Goal: Share content

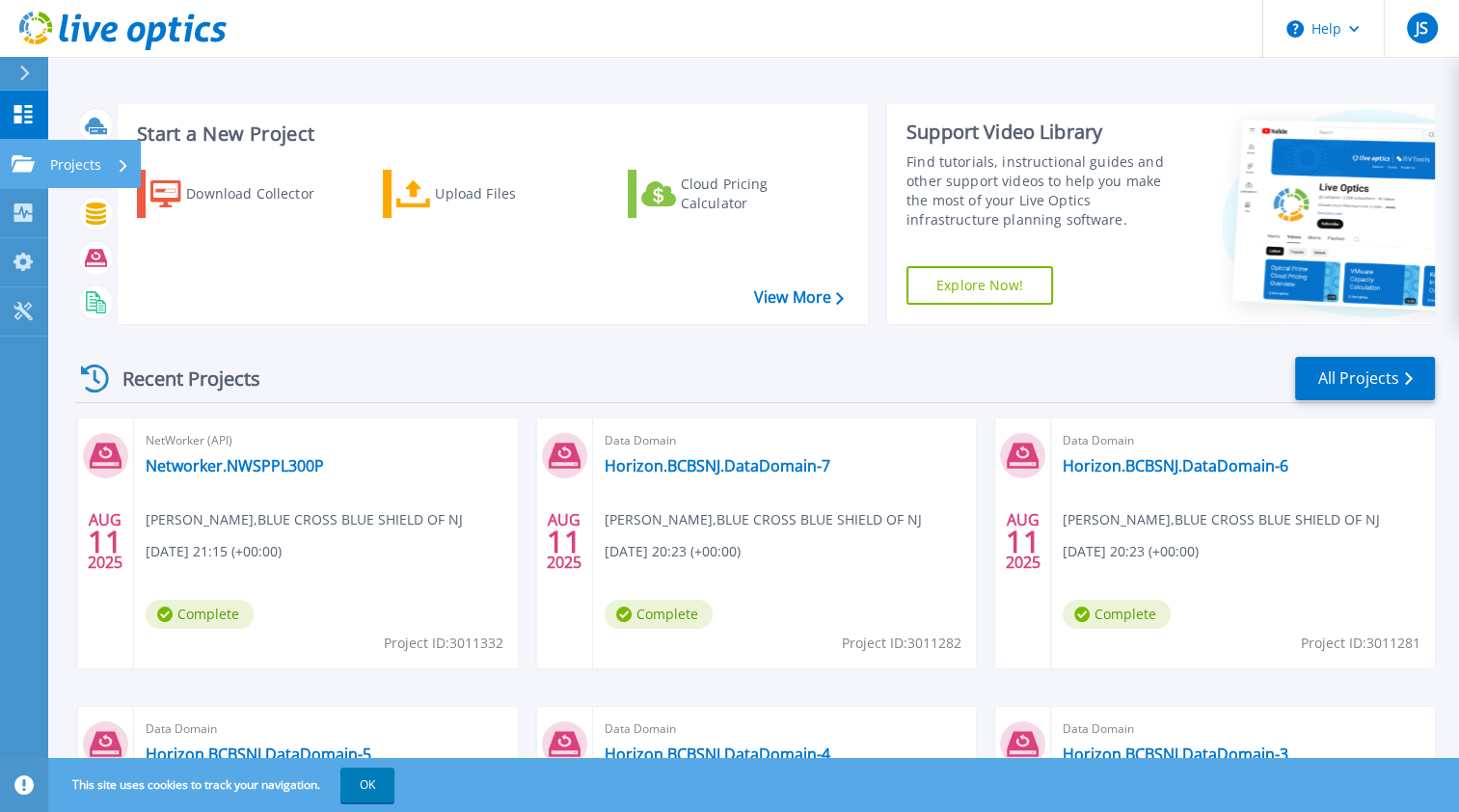
click at [29, 172] on icon at bounding box center [23, 163] width 23 height 17
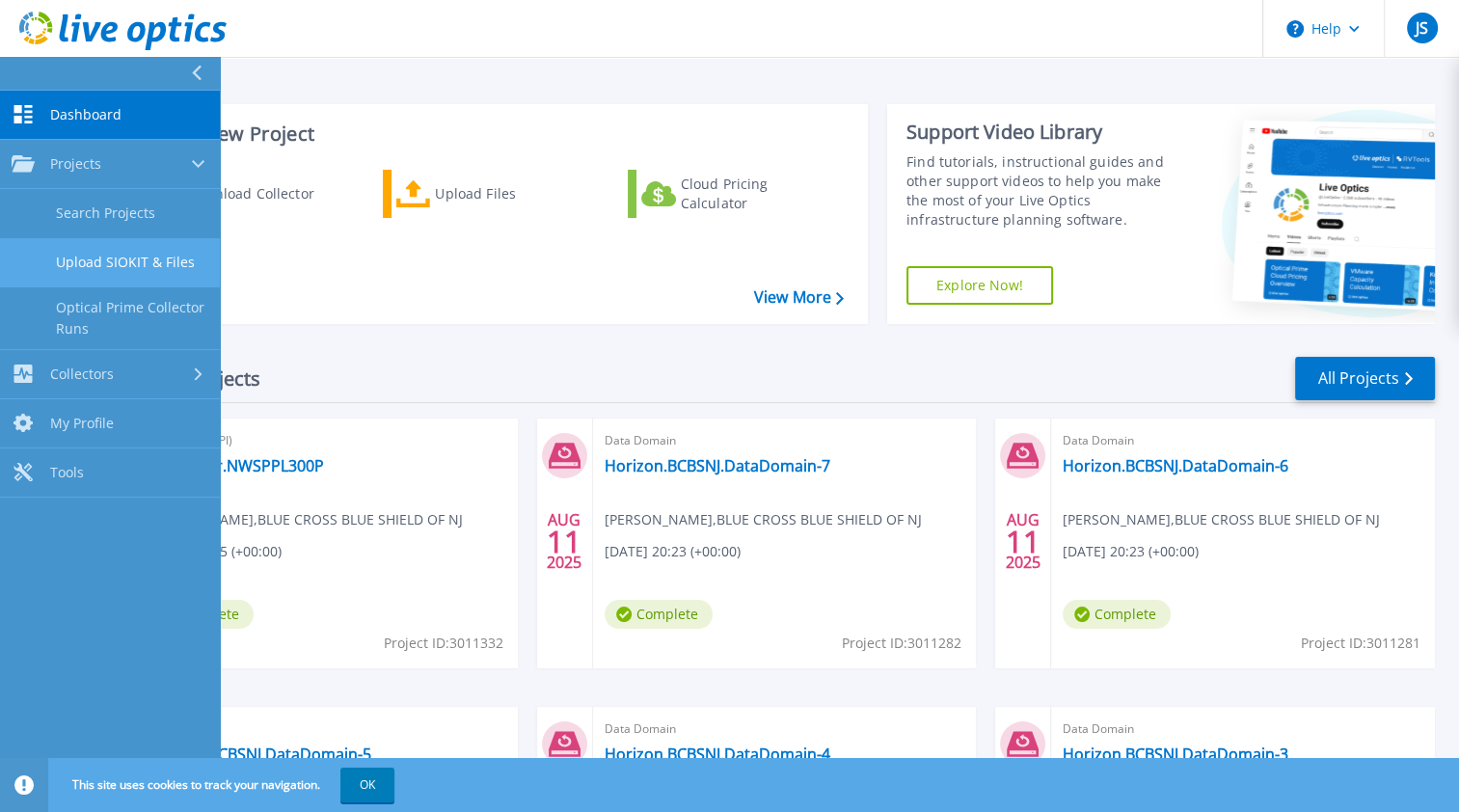
click at [120, 251] on link "Upload SIOKIT & Files" at bounding box center [110, 263] width 220 height 49
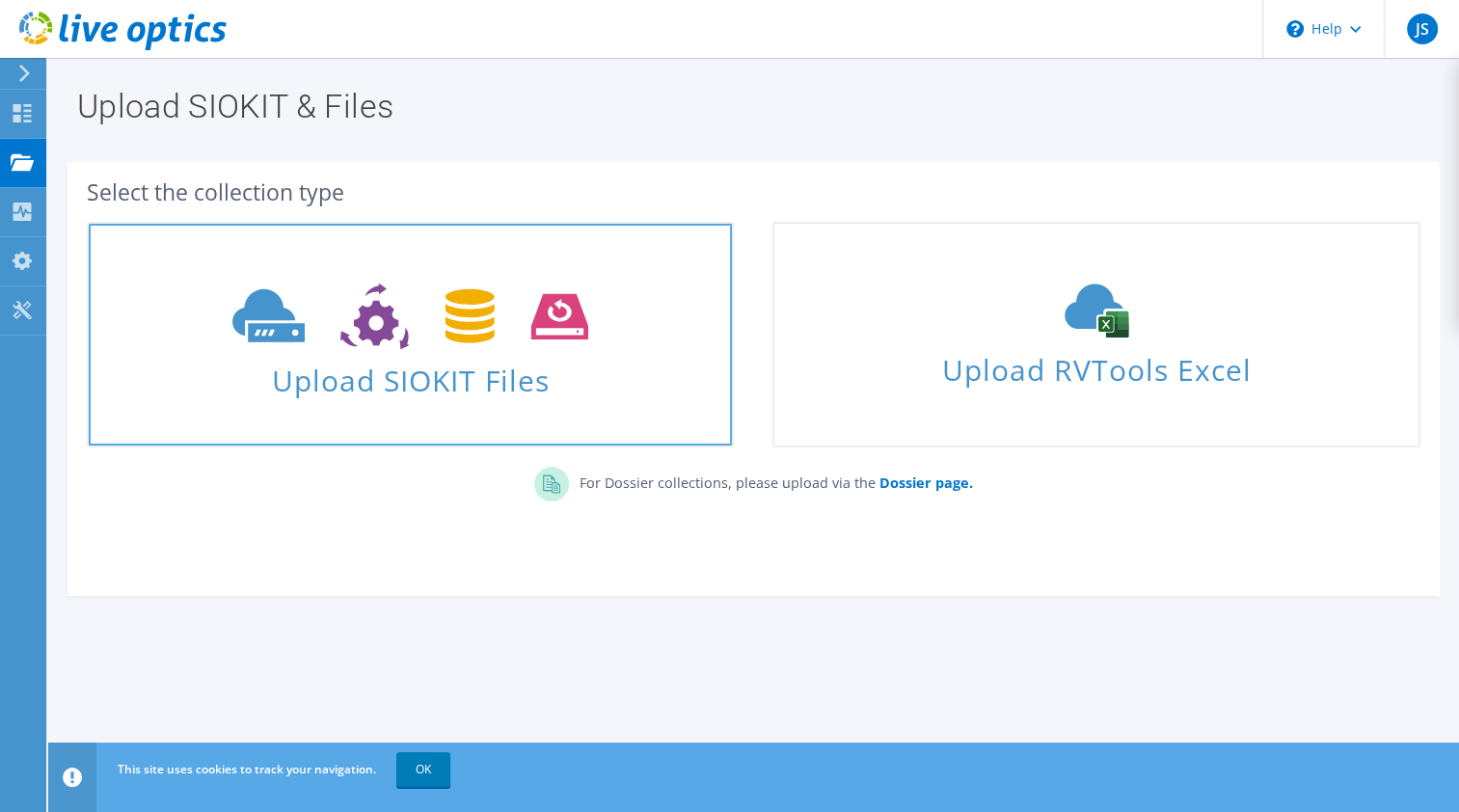
click at [421, 368] on span "Upload SIOKIT Files" at bounding box center [410, 375] width 643 height 42
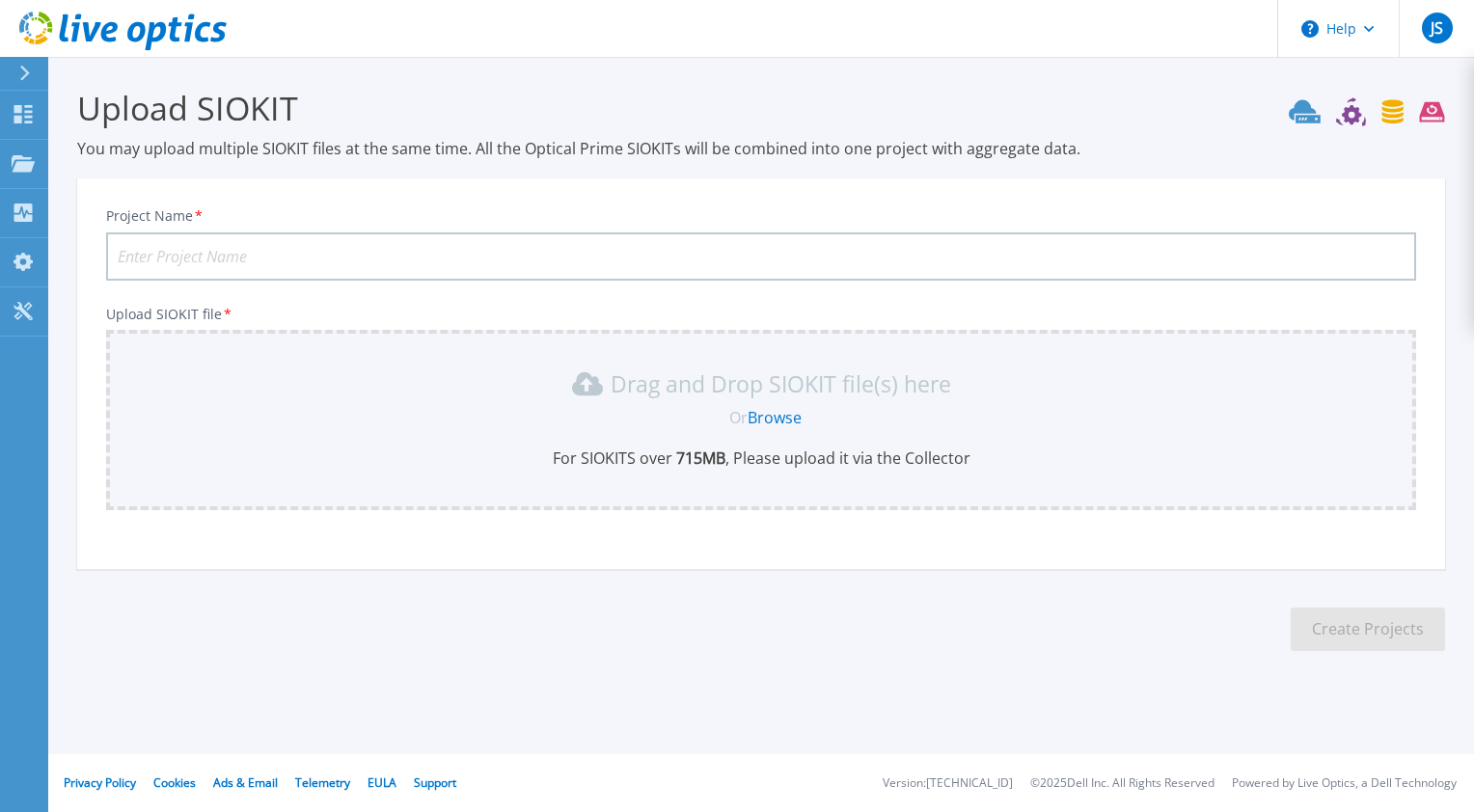
click at [381, 252] on input "Project Name *" at bounding box center [761, 256] width 1310 height 48
type input "A"
type input "Avamar.BCBSNJ"
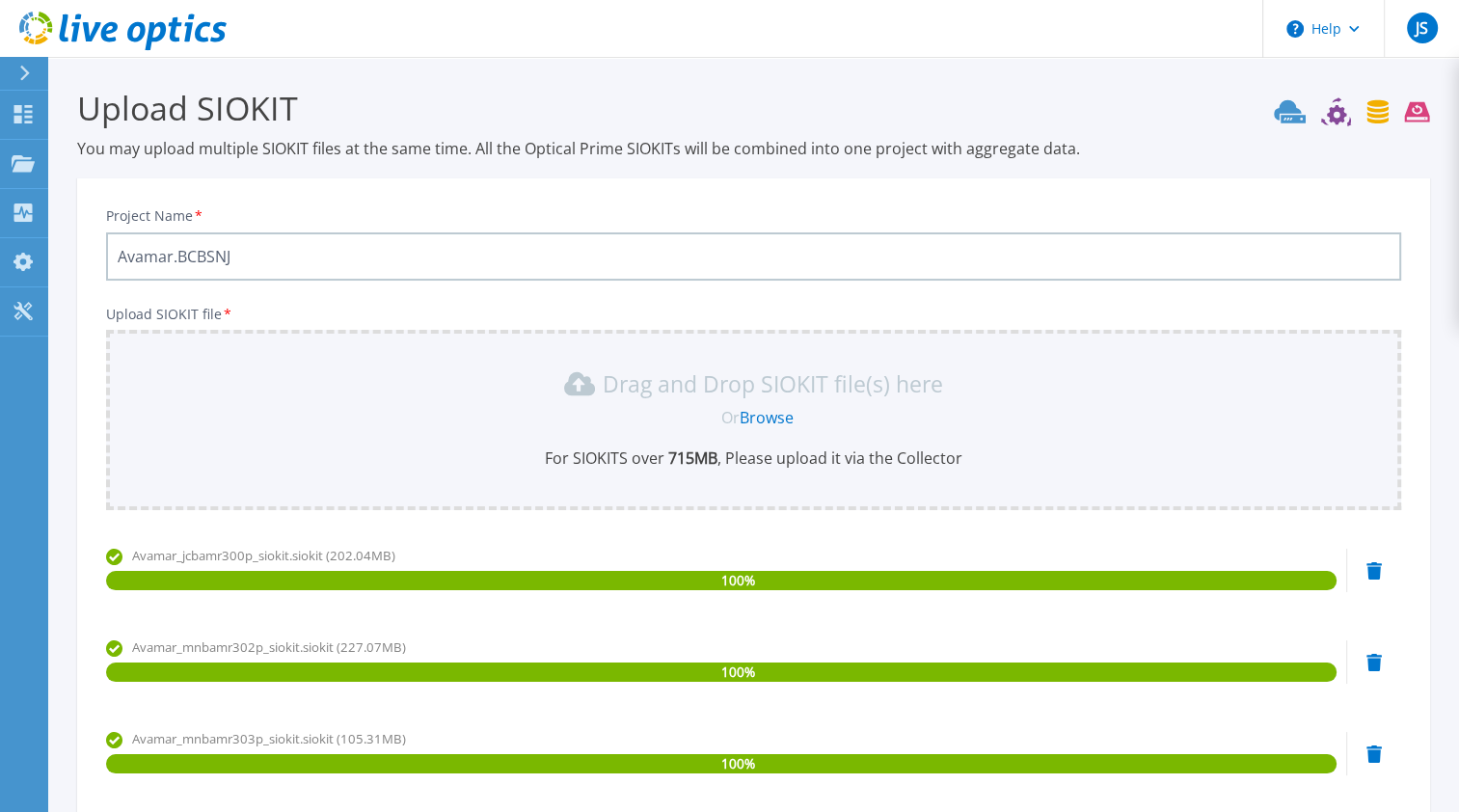
scroll to position [320, 0]
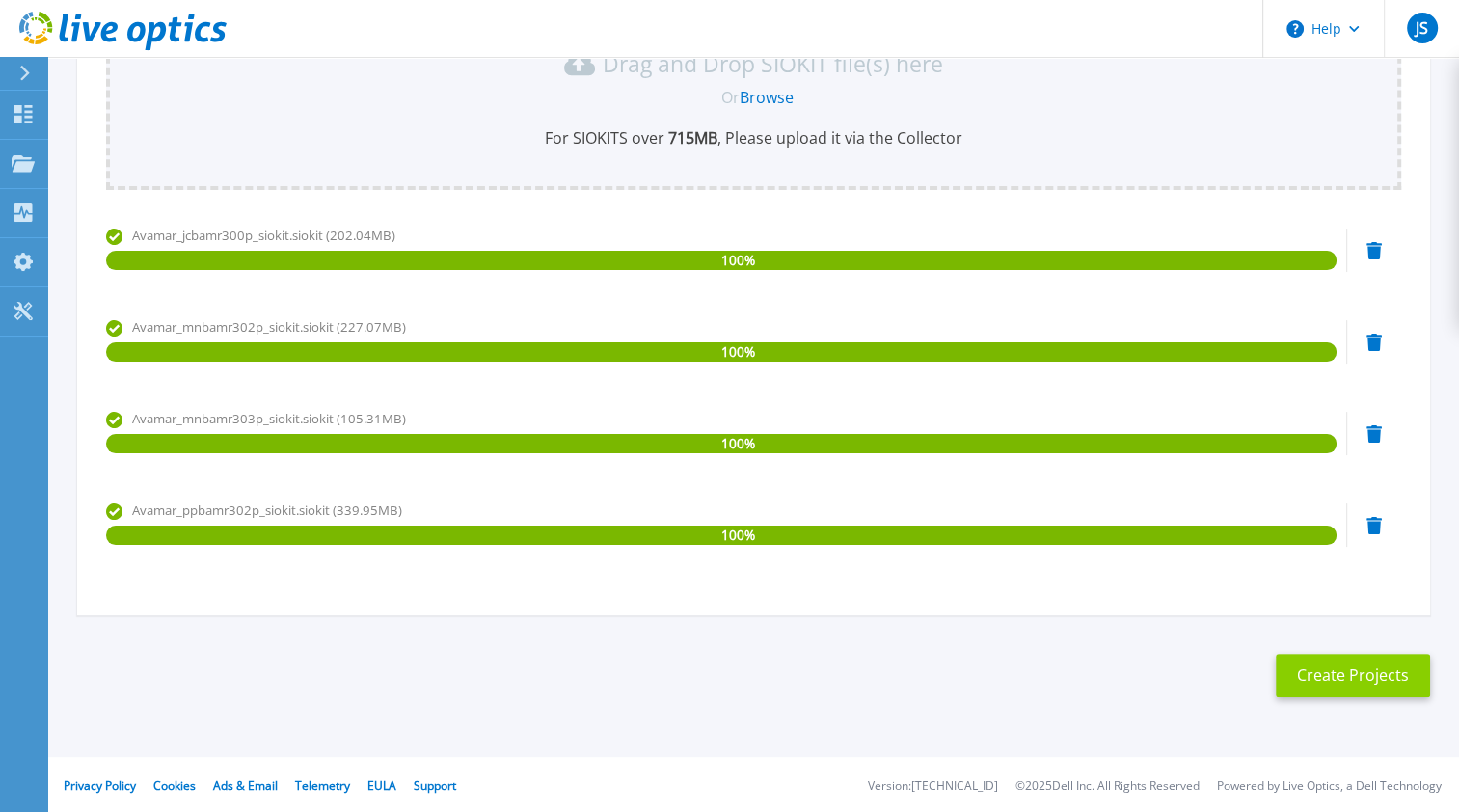
click at [1346, 666] on button "Create Projects" at bounding box center [1353, 676] width 154 height 44
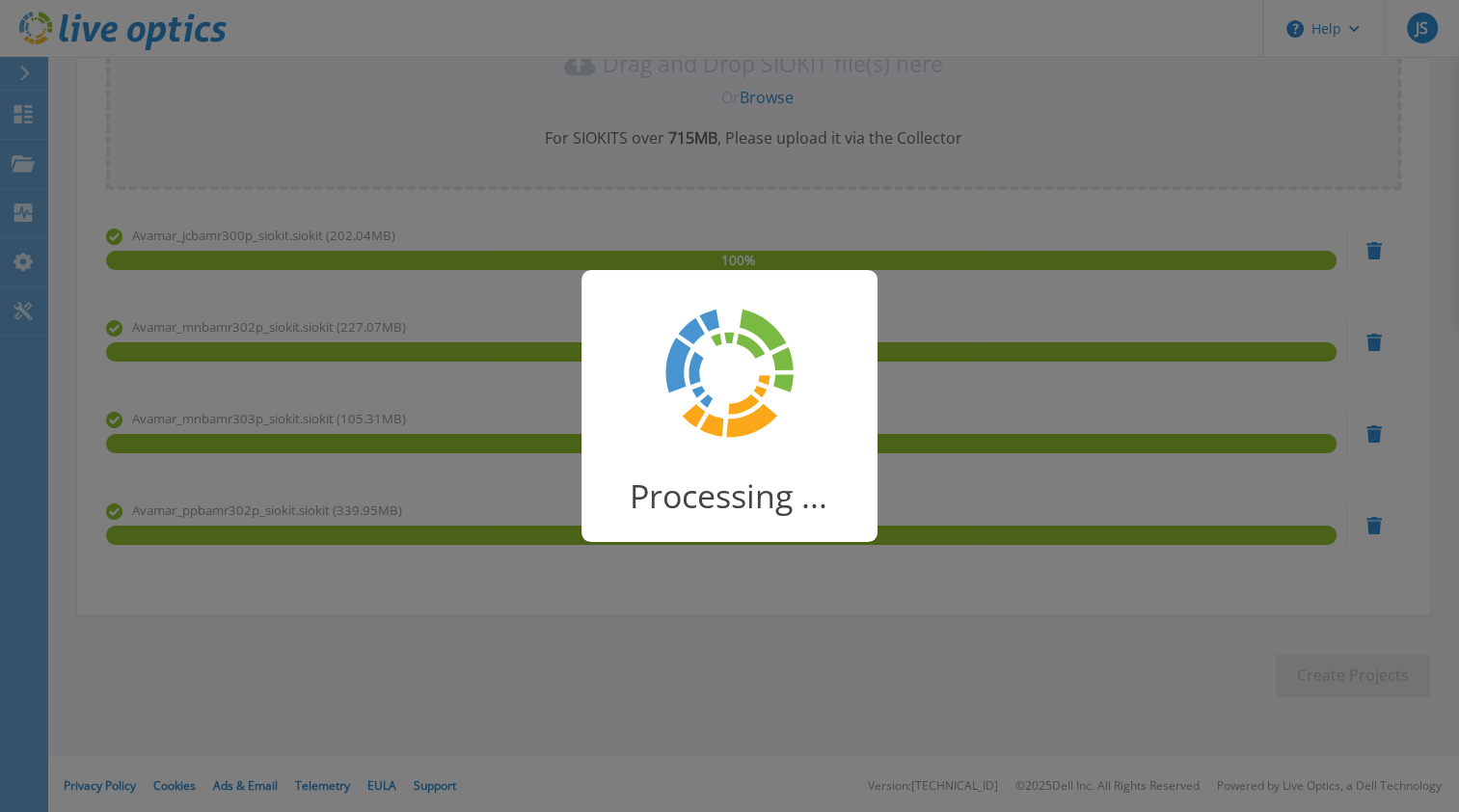
scroll to position [103, 0]
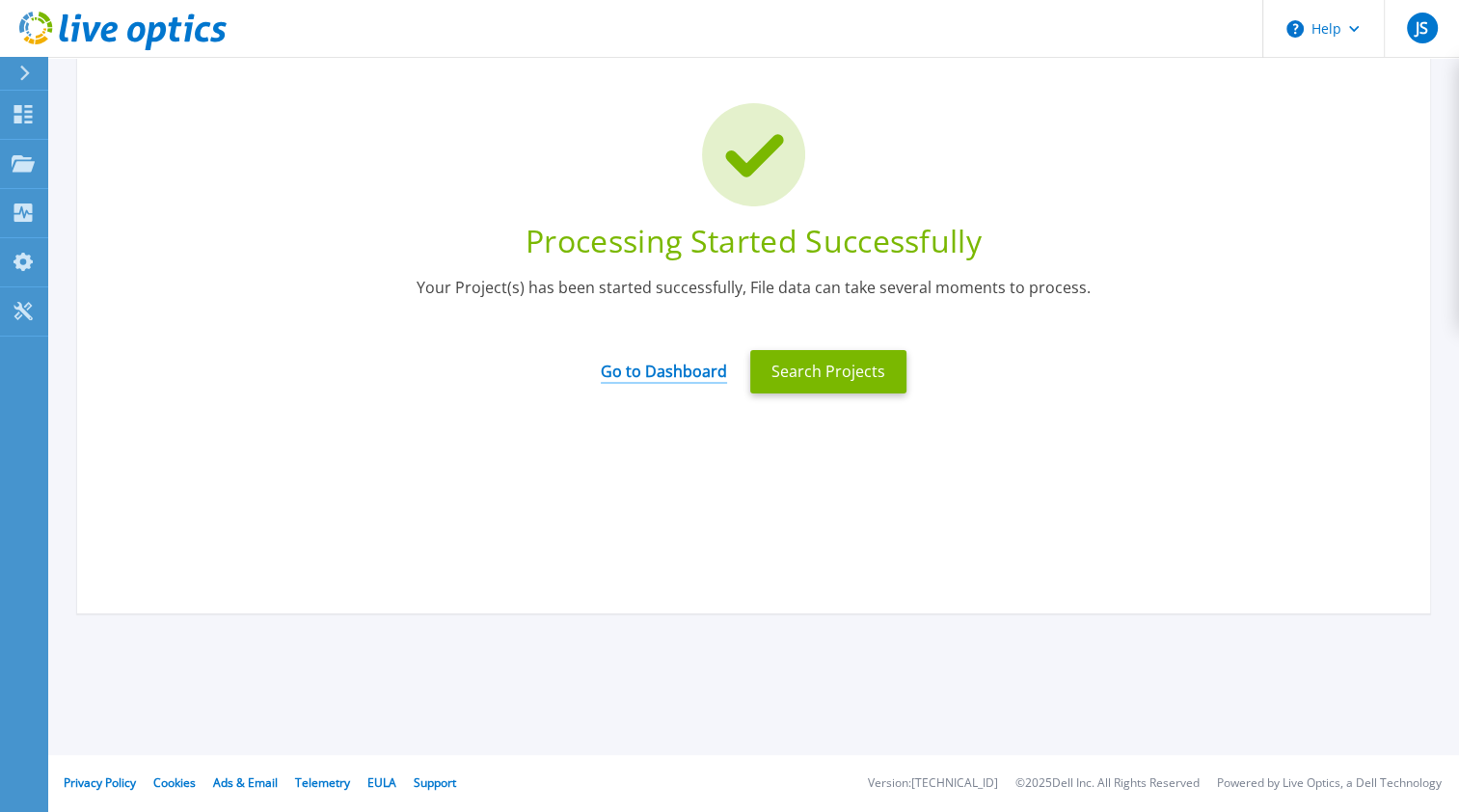
click at [674, 371] on link "Go to Dashboard" at bounding box center [664, 365] width 127 height 38
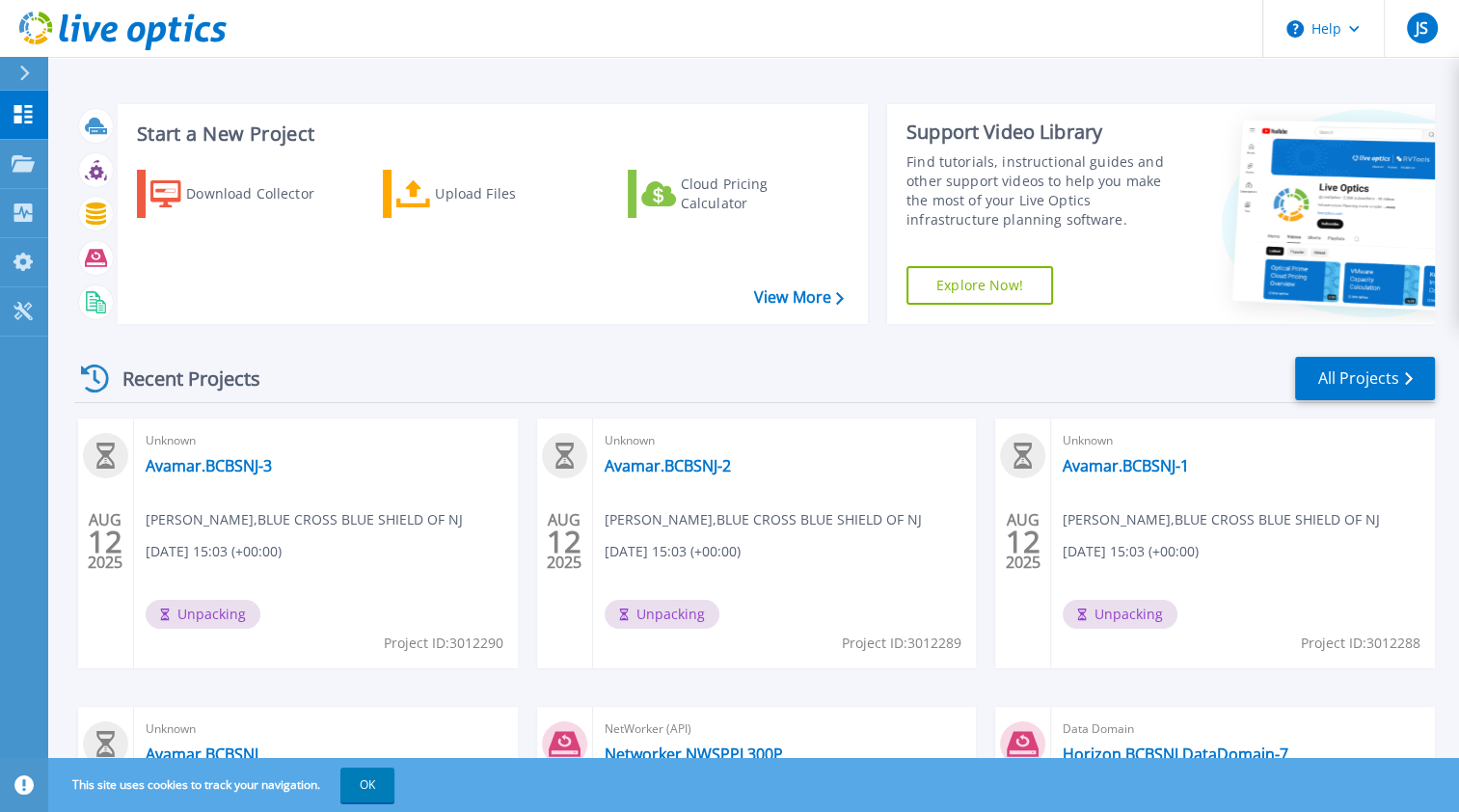
scroll to position [255, 0]
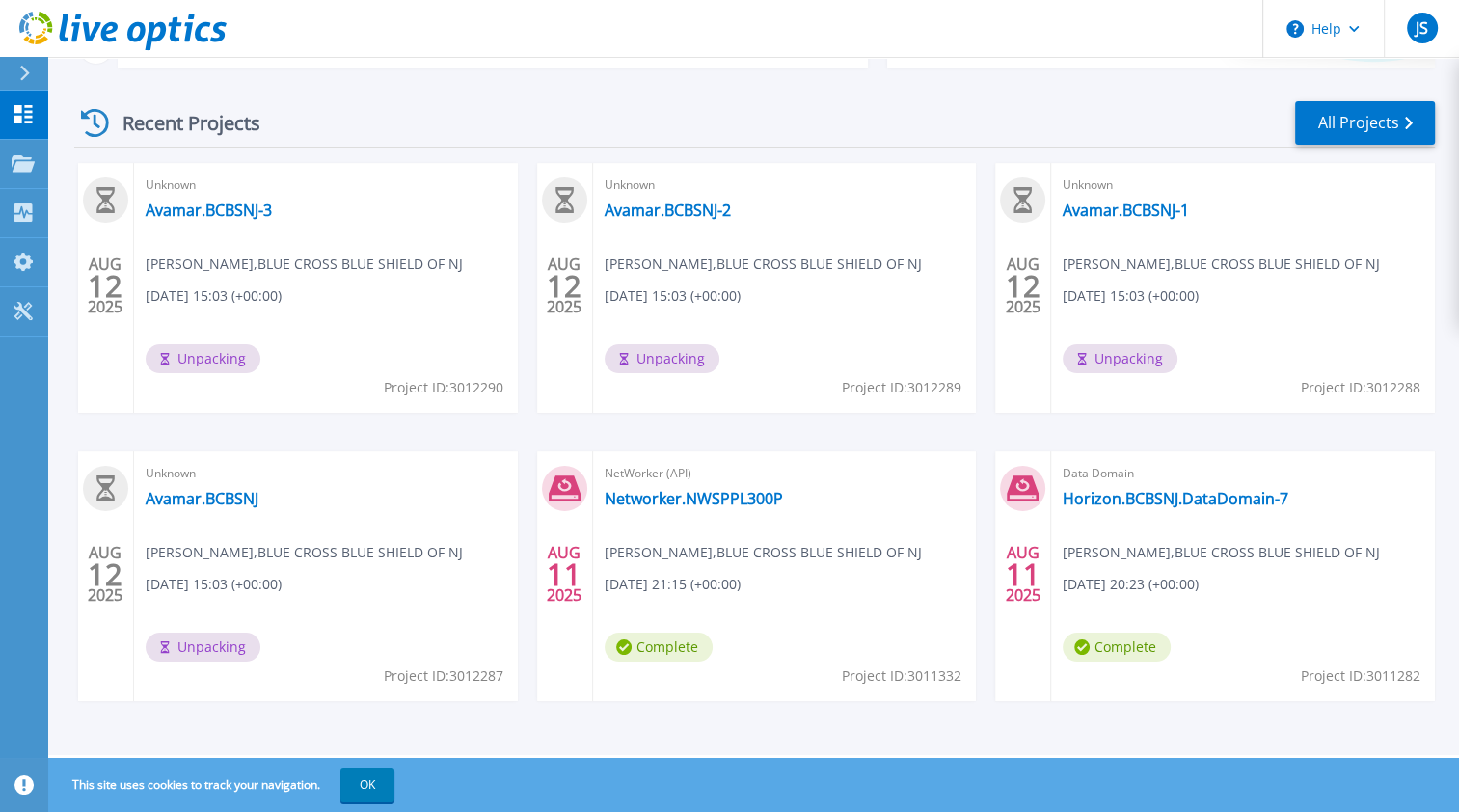
drag, startPoint x: 742, startPoint y: 627, endPoint x: 719, endPoint y: 627, distance: 23.0
click at [719, 627] on div "NetWorker (API) Networker.NWSPPL300P Jason Santos , BLUE CROSS BLUE SHIELD OF N…" at bounding box center [785, 576] width 384 height 249
click at [30, 151] on link "Projects Projects" at bounding box center [24, 164] width 48 height 49
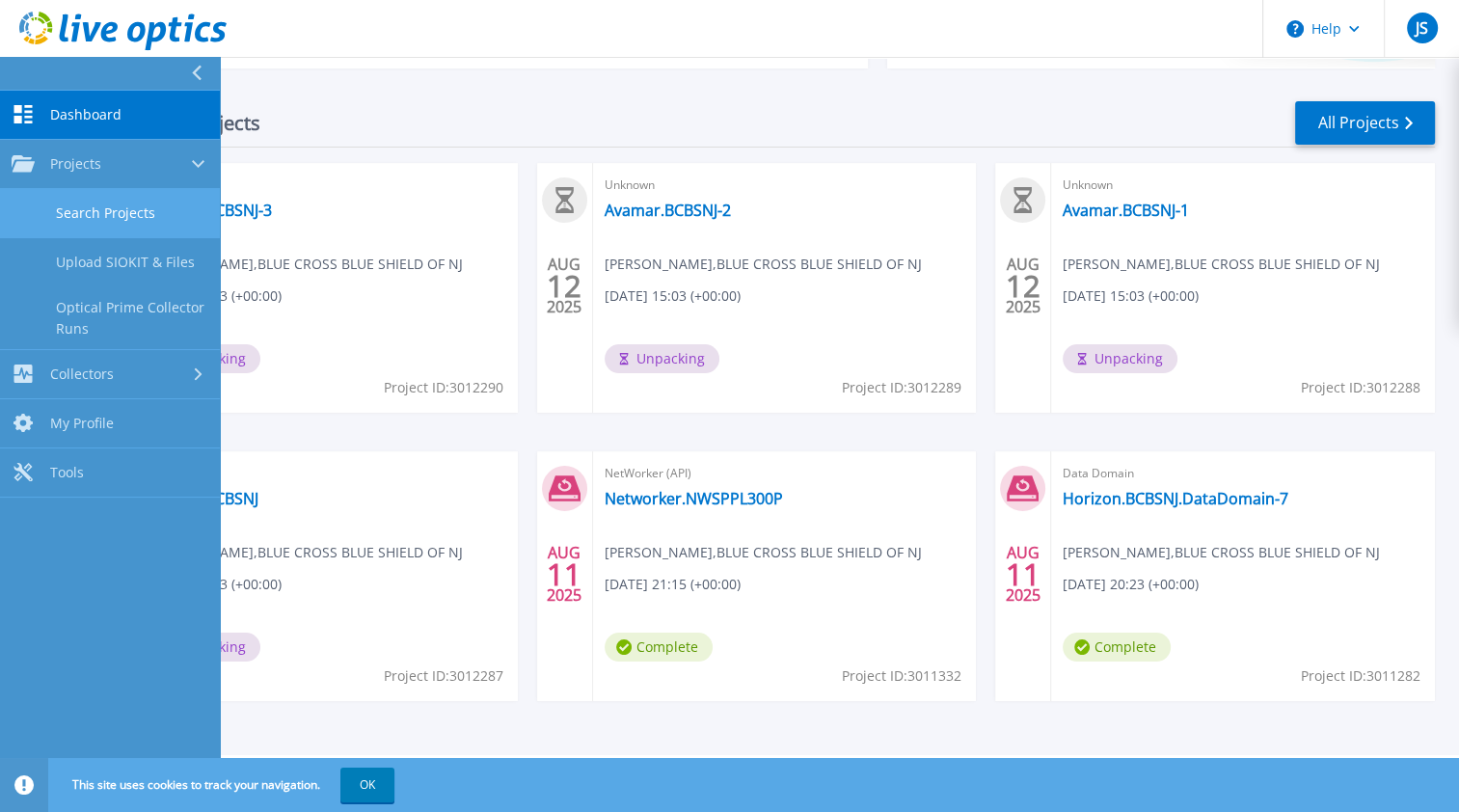
click at [153, 204] on link "Search Projects" at bounding box center [110, 214] width 220 height 49
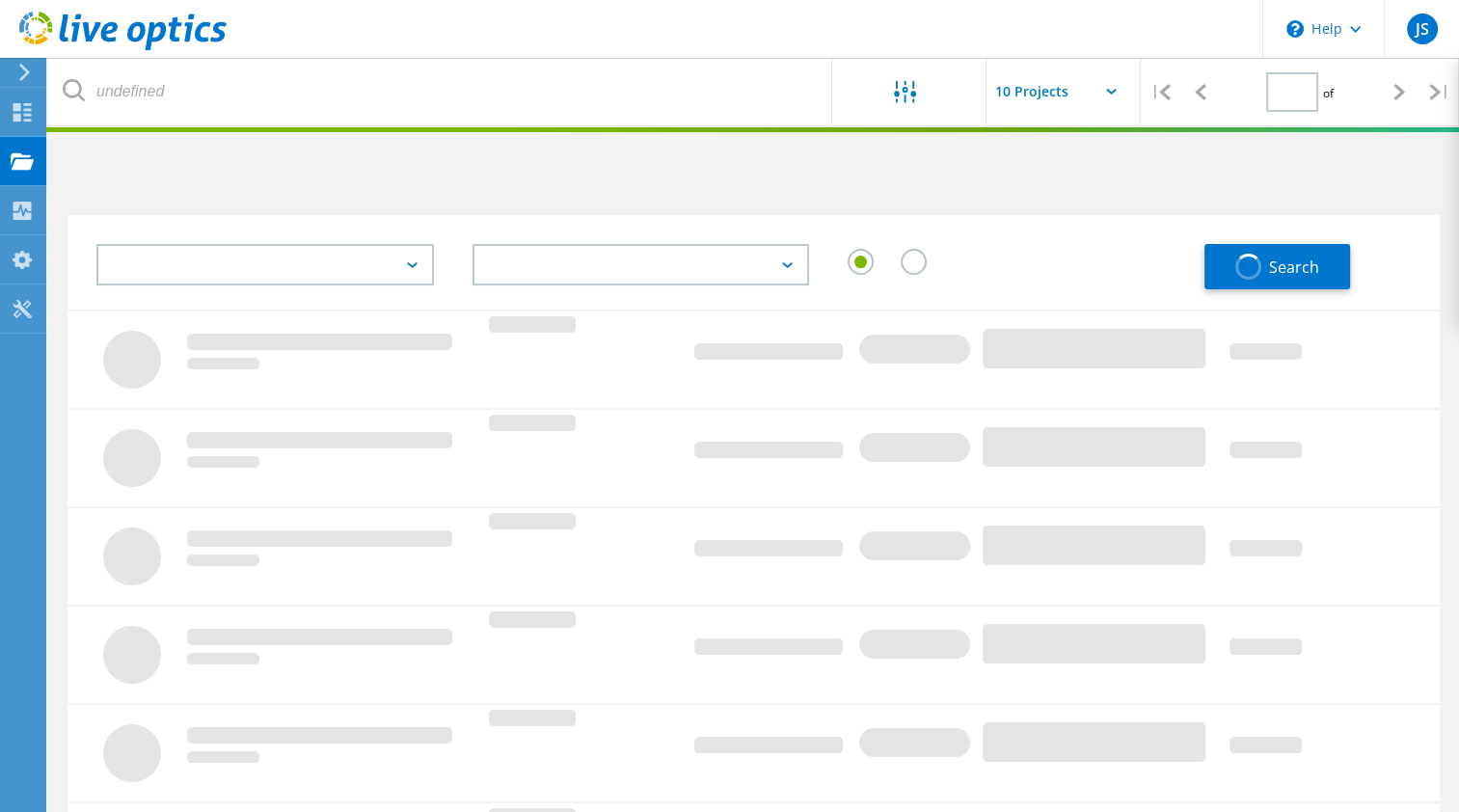
type input "1"
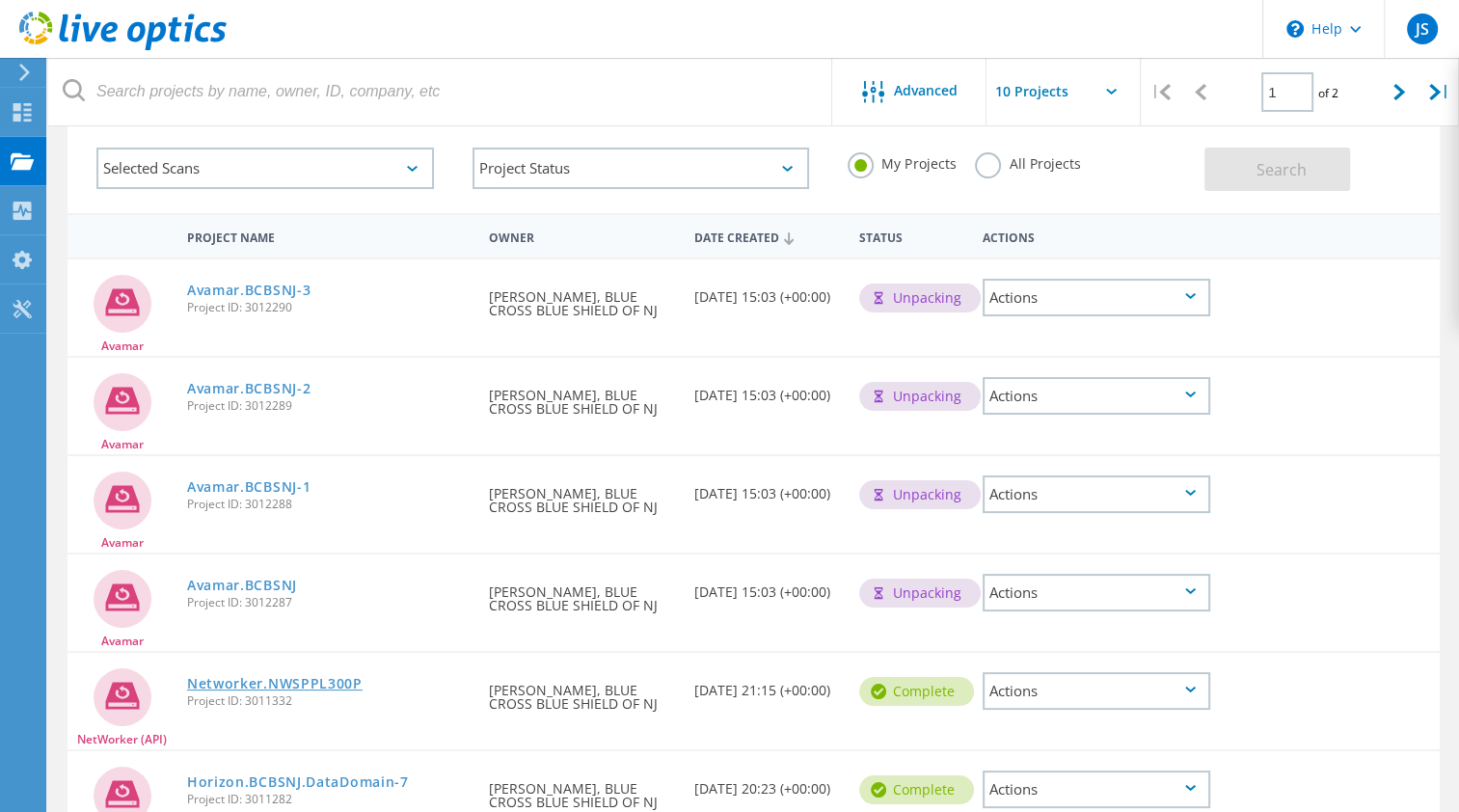
scroll to position [193, 0]
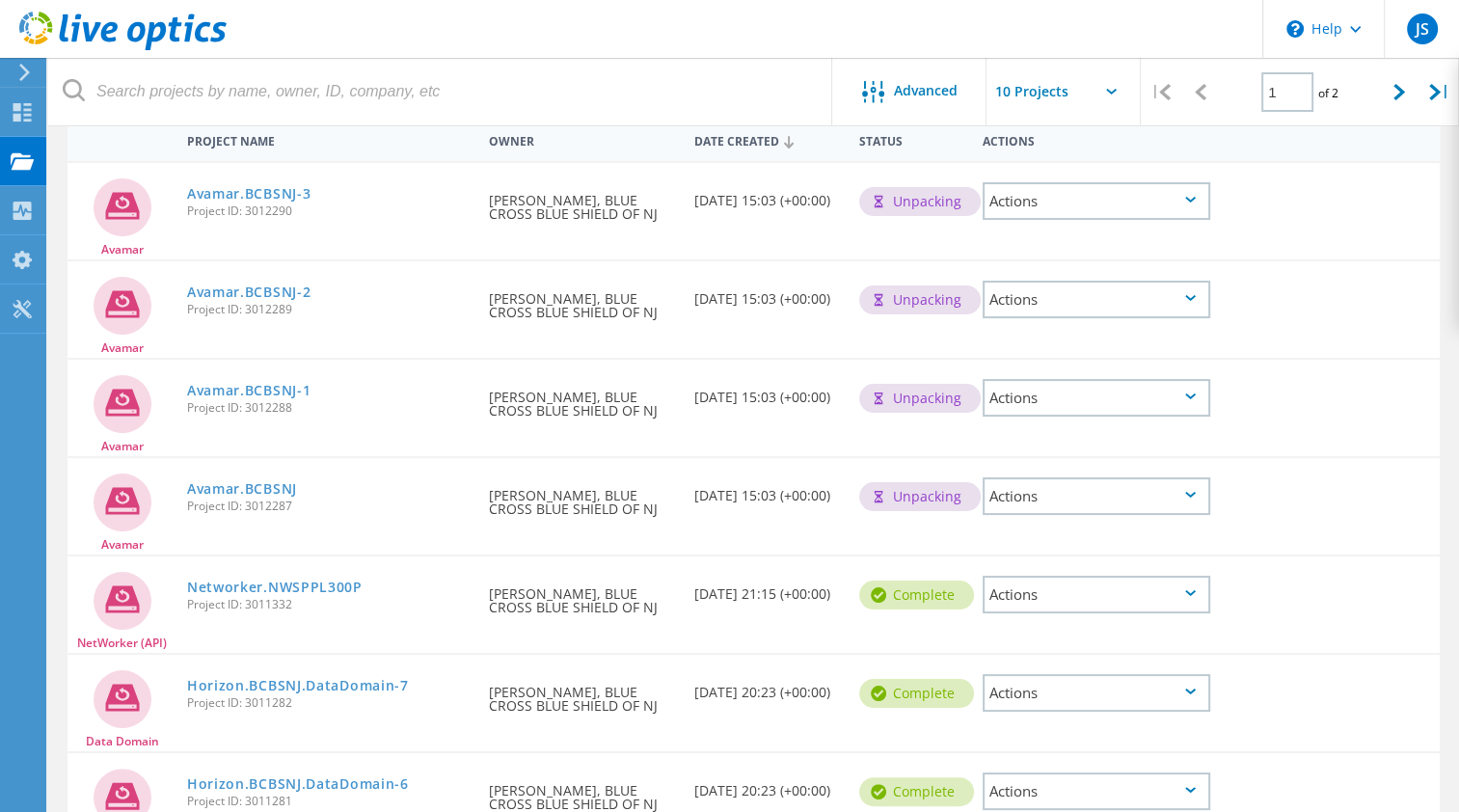
click at [1191, 590] on icon at bounding box center [1190, 593] width 11 height 6
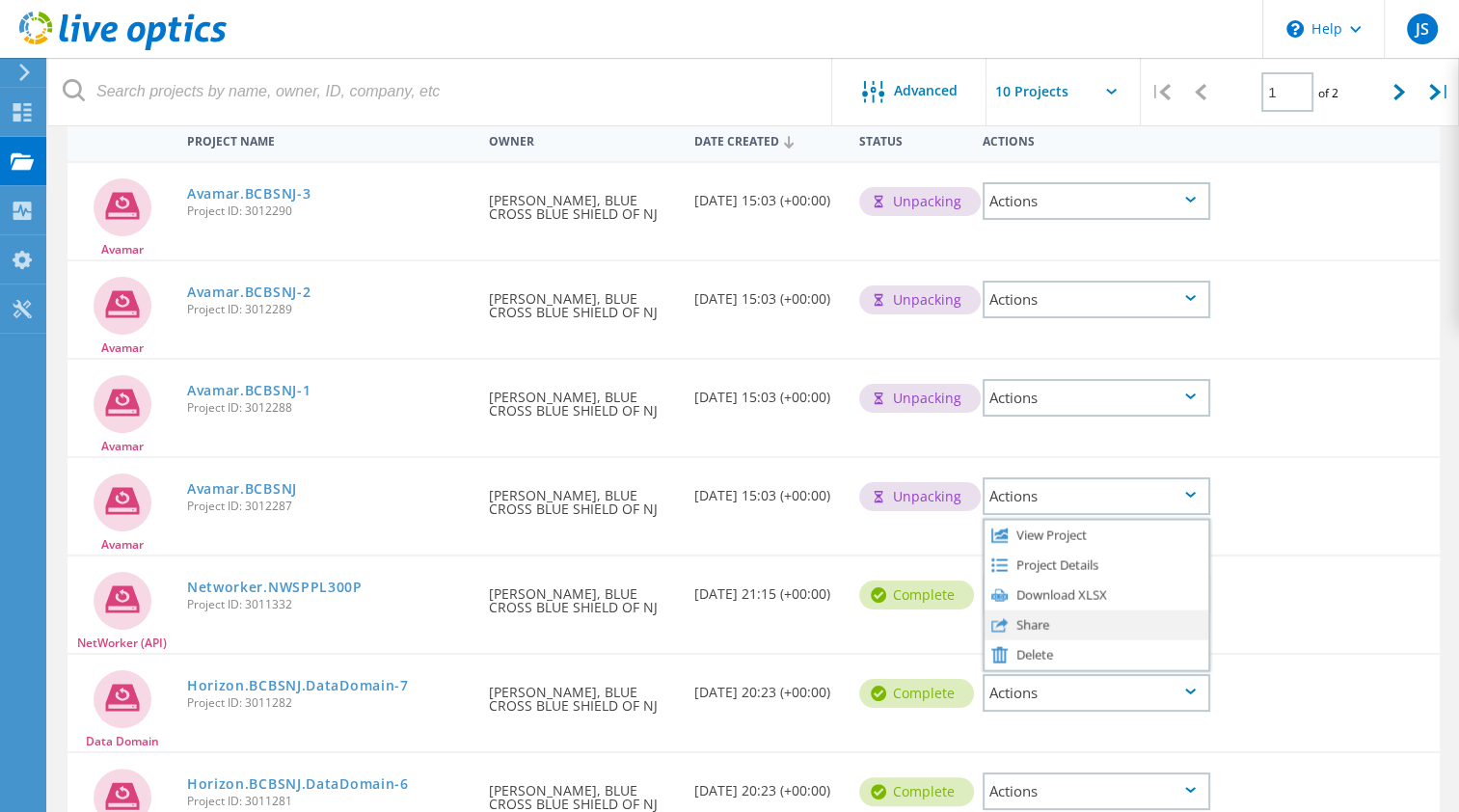
click at [1040, 623] on div "Share" at bounding box center [1096, 624] width 224 height 30
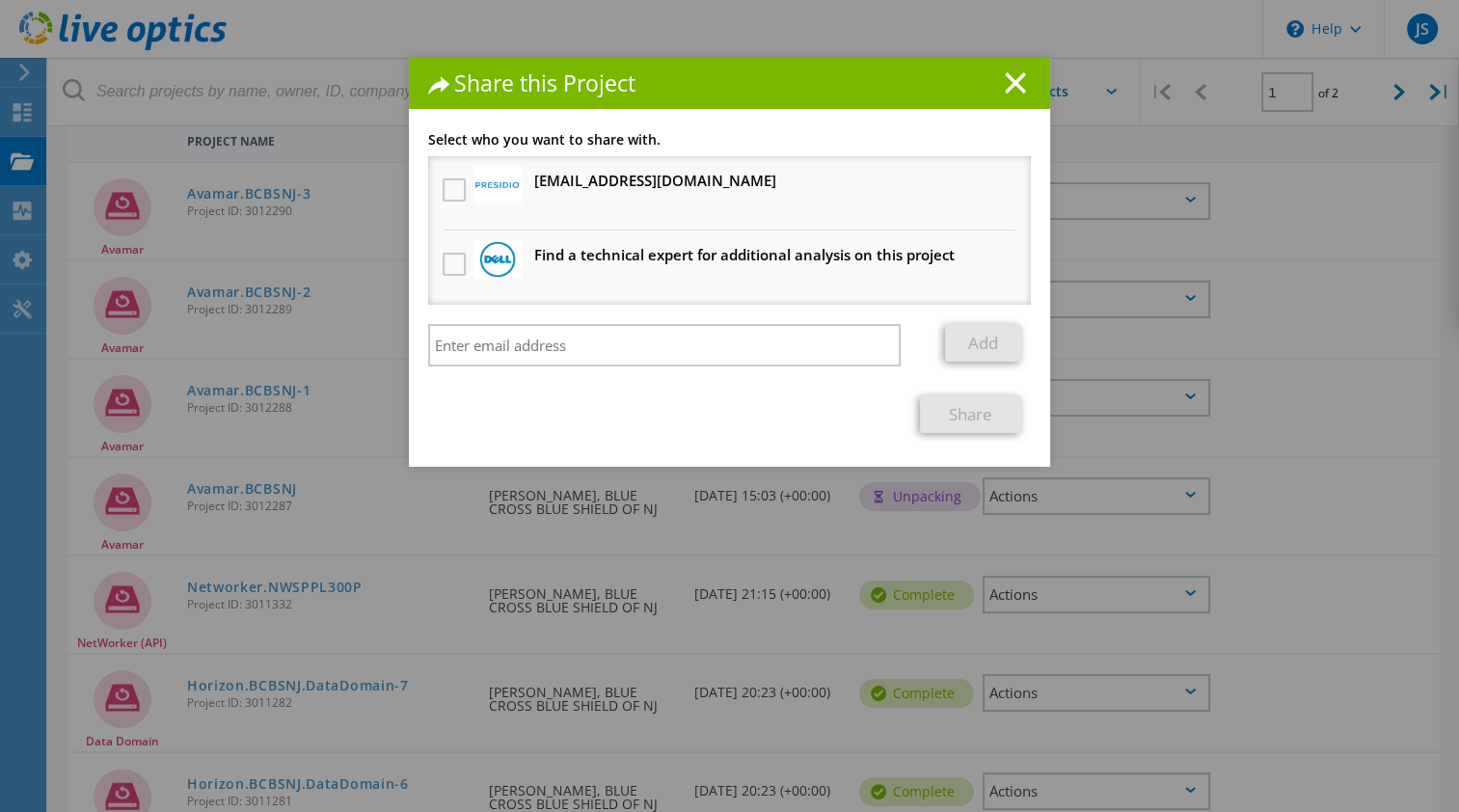
click at [438, 199] on div at bounding box center [454, 191] width 33 height 41
click at [442, 195] on label at bounding box center [456, 189] width 28 height 23
click at [0, 0] on input "checkbox" at bounding box center [0, 0] width 0 height 0
click at [947, 410] on link "Share" at bounding box center [970, 414] width 101 height 38
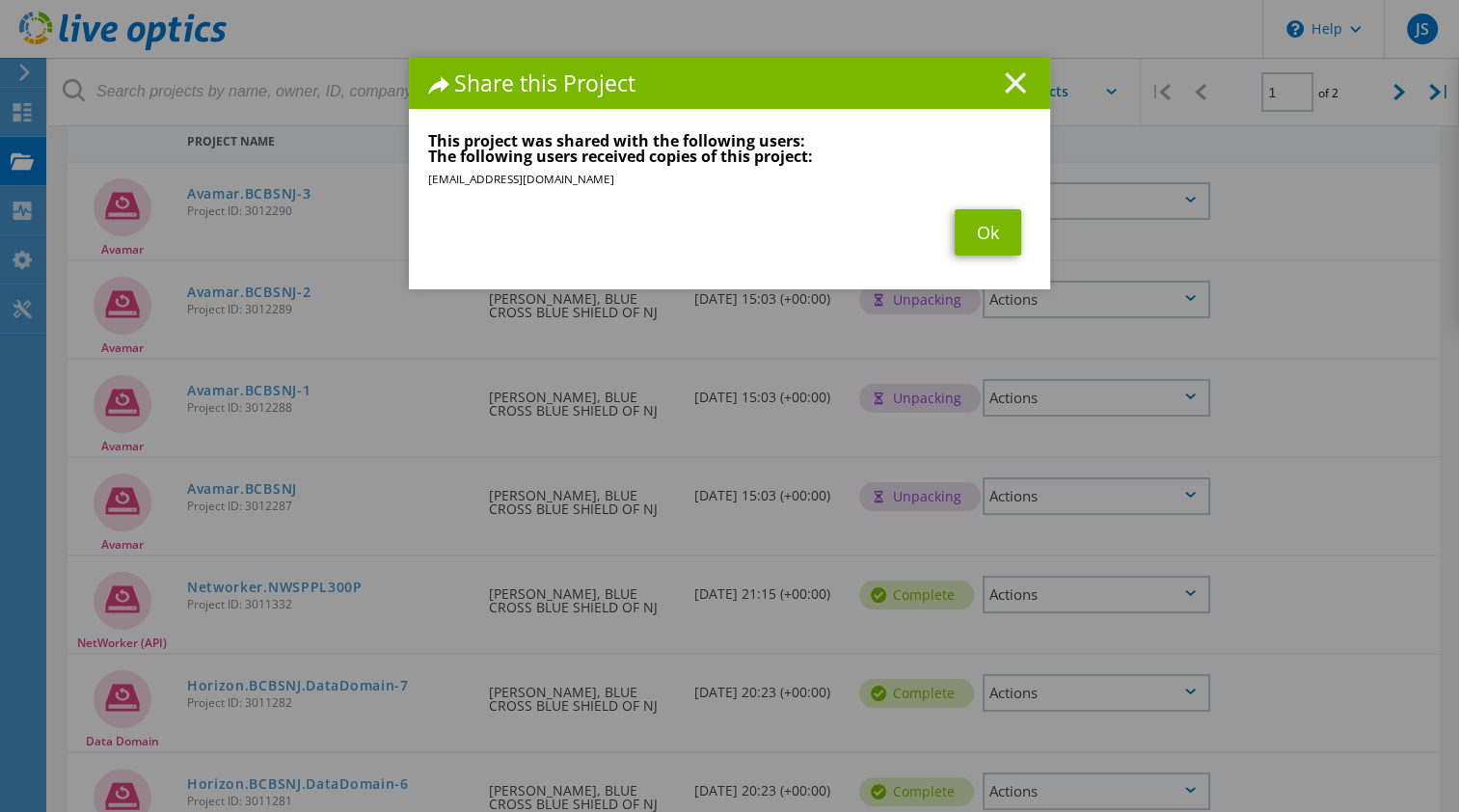
click at [1014, 89] on line at bounding box center [1015, 82] width 19 height 19
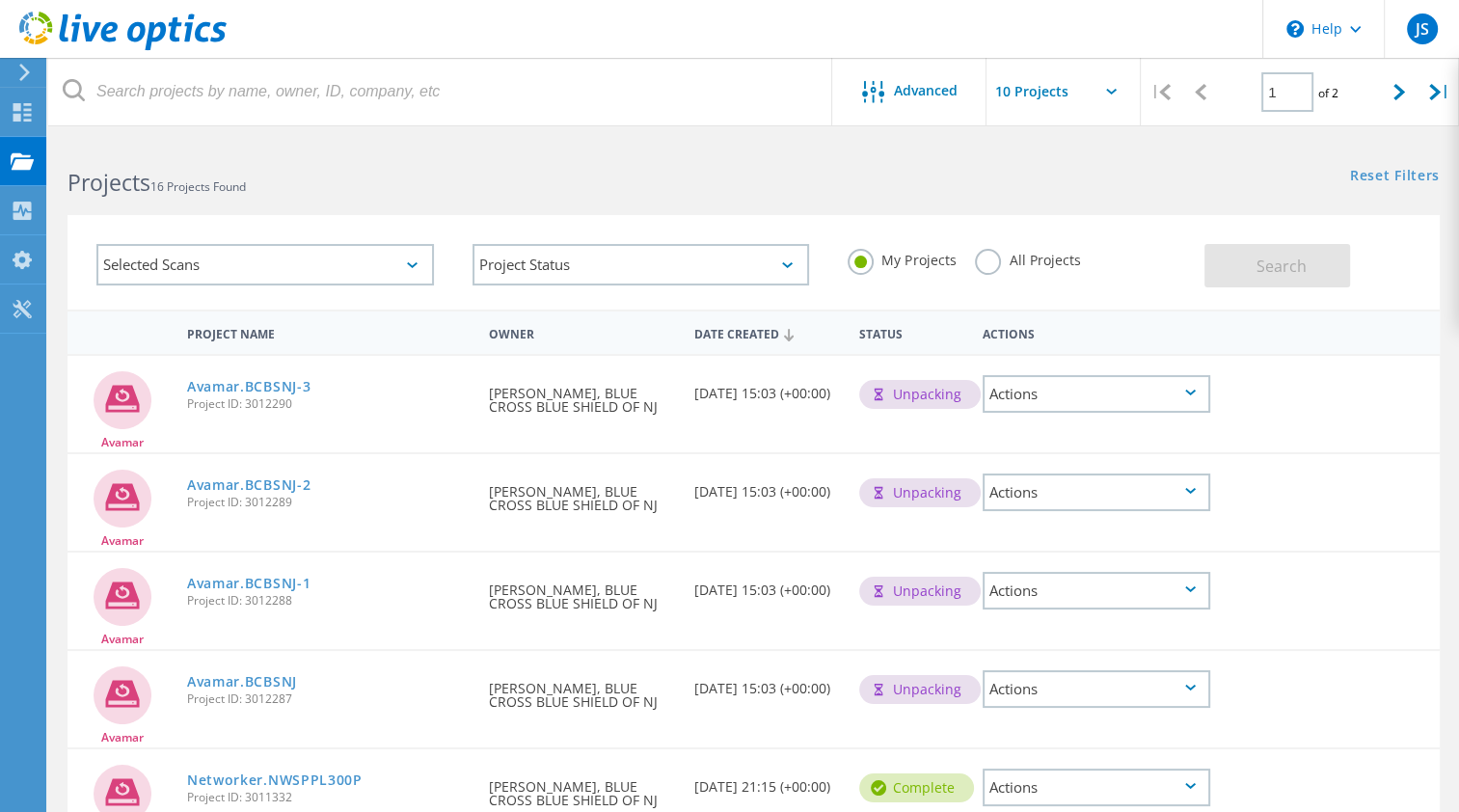
scroll to position [96, 0]
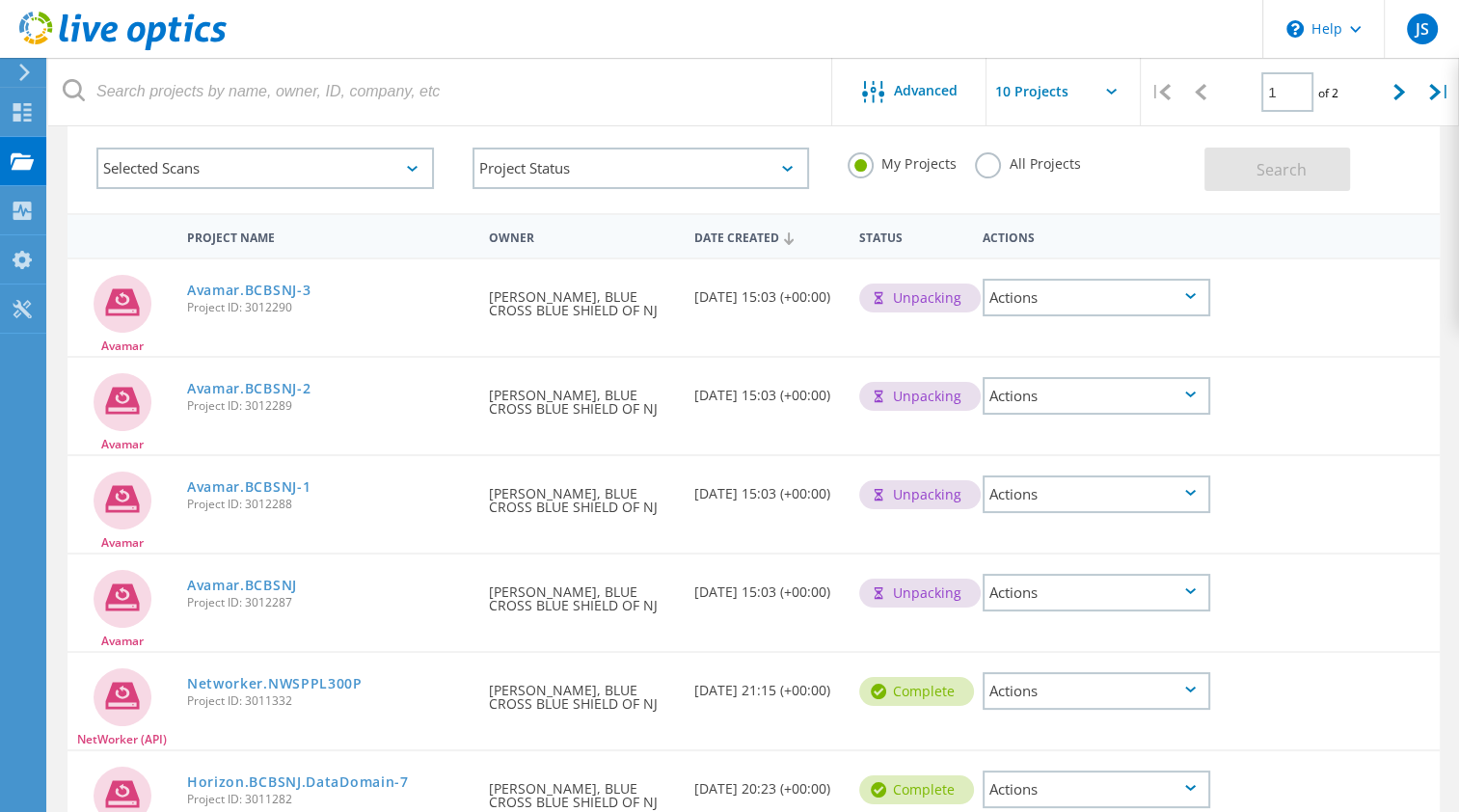
click at [1188, 588] on icon at bounding box center [1190, 591] width 11 height 6
click at [1052, 606] on div "Share" at bounding box center [1096, 608] width 224 height 30
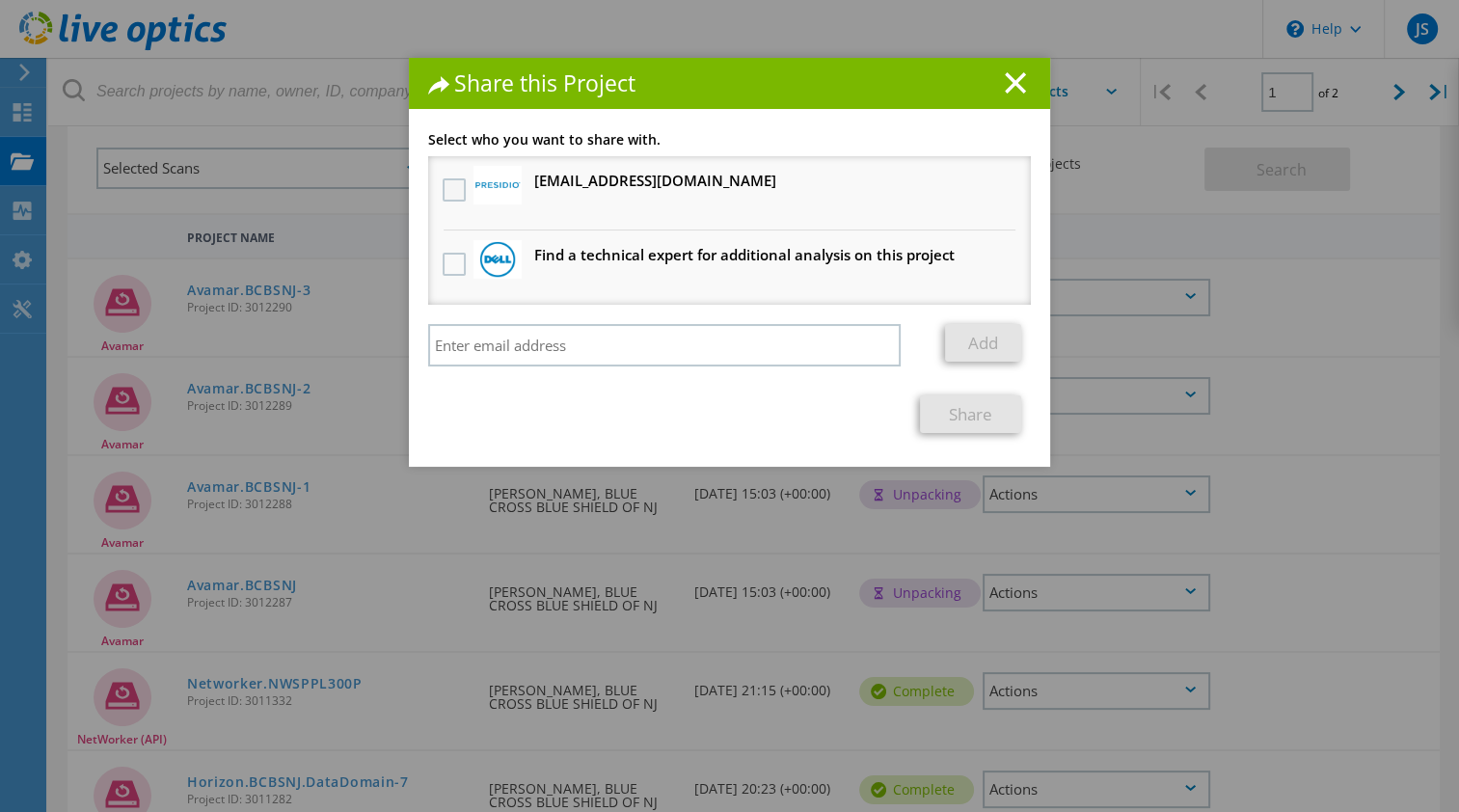
click at [445, 192] on label at bounding box center [456, 189] width 28 height 23
click at [0, 0] on input "checkbox" at bounding box center [0, 0] width 0 height 0
click at [968, 415] on link "Share" at bounding box center [970, 414] width 101 height 38
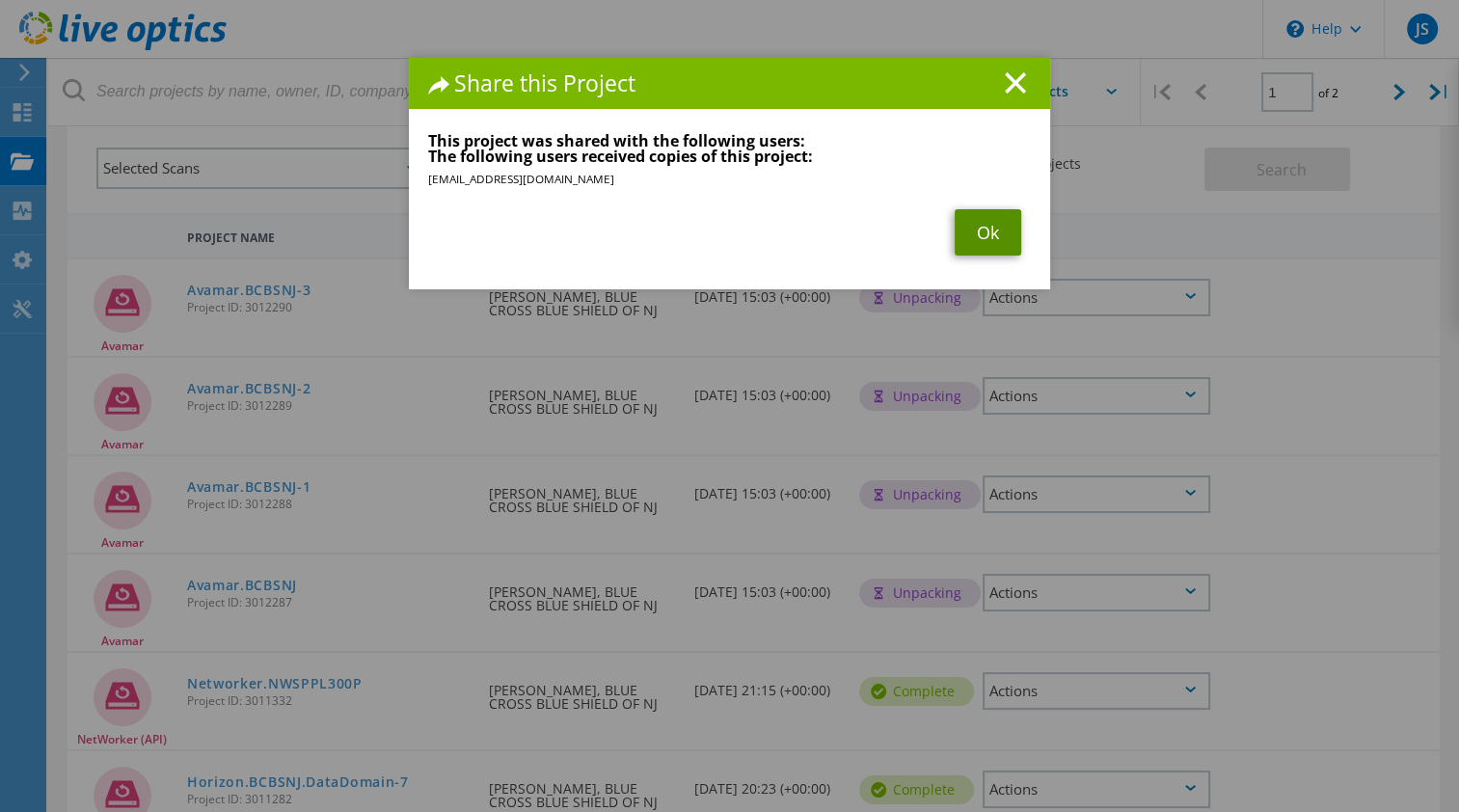
click at [976, 240] on link "Ok" at bounding box center [987, 232] width 66 height 46
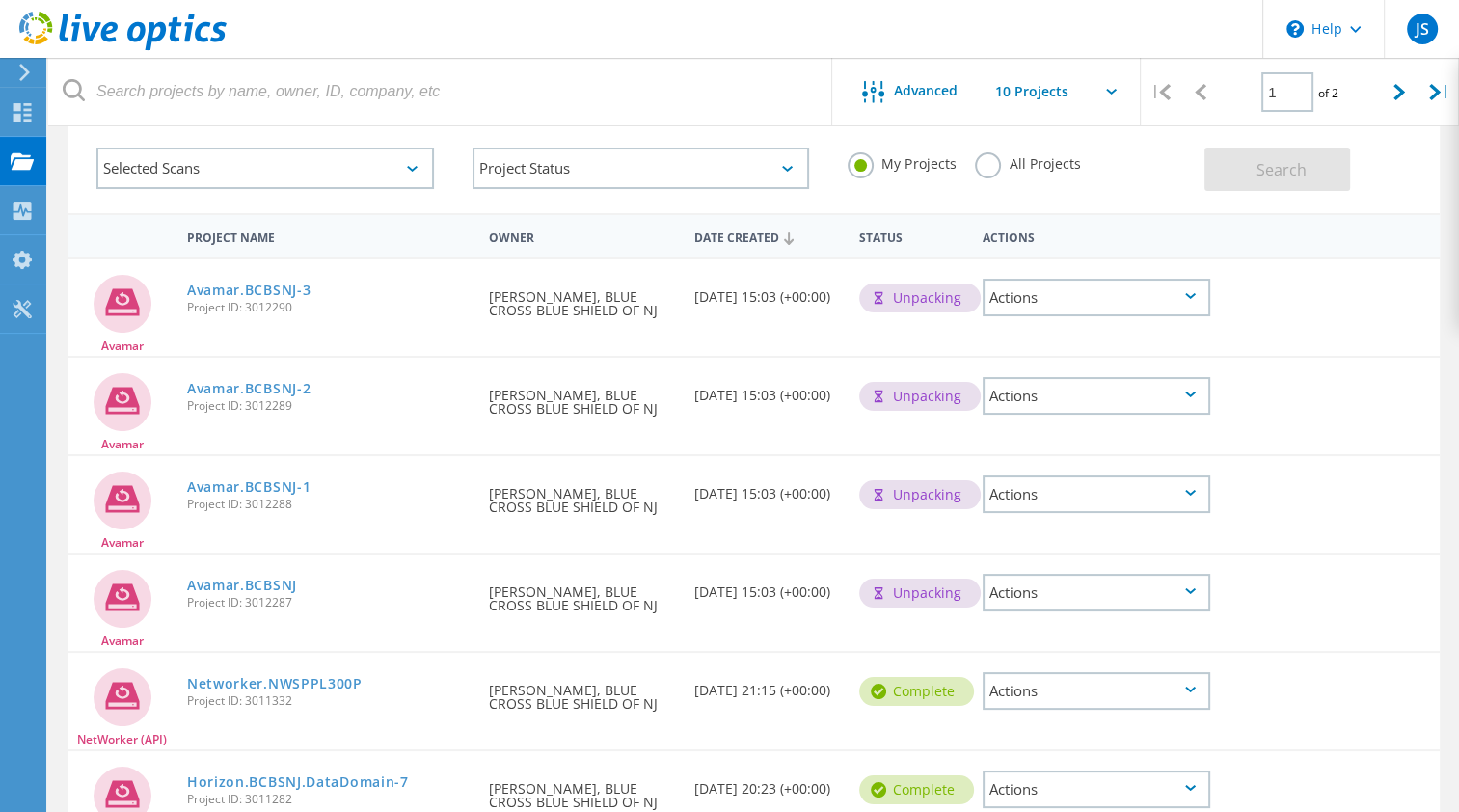
click at [1186, 496] on div "Actions" at bounding box center [1096, 495] width 228 height 38
click at [1091, 511] on div "Share" at bounding box center [1096, 509] width 224 height 30
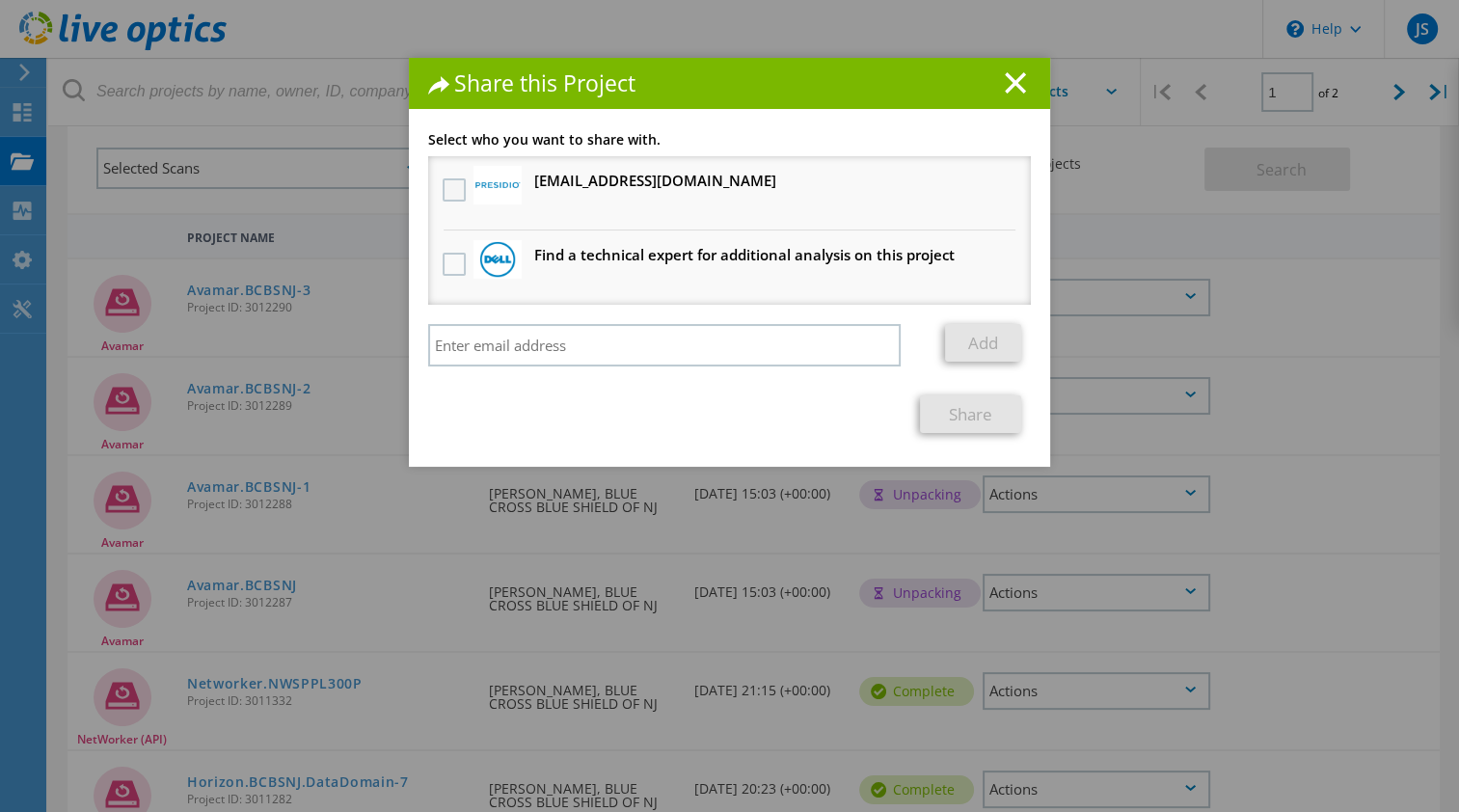
click at [442, 195] on label at bounding box center [456, 189] width 28 height 23
click at [0, 0] on input "checkbox" at bounding box center [0, 0] width 0 height 0
click at [953, 411] on link "Share" at bounding box center [970, 414] width 101 height 38
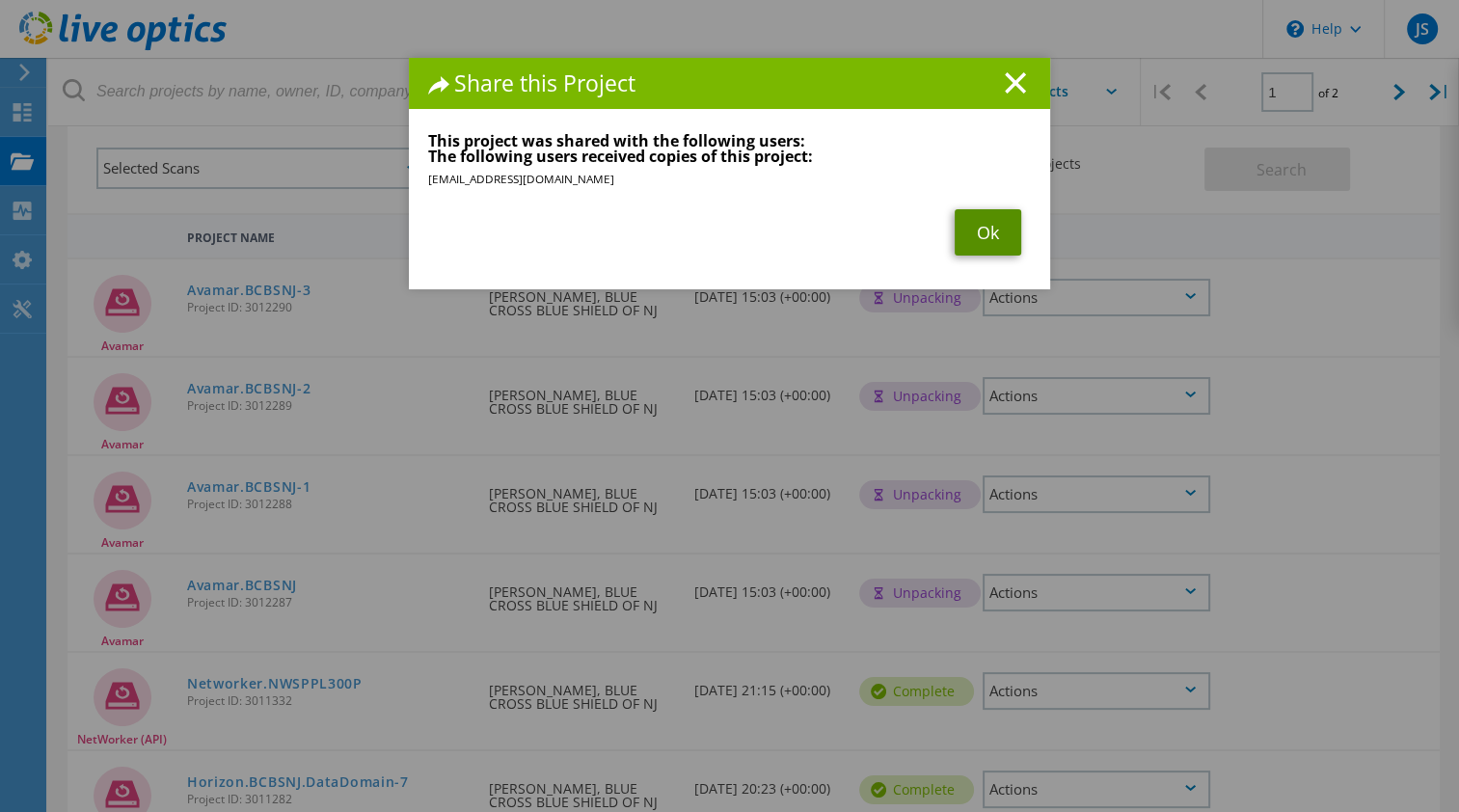
click at [979, 229] on link "Ok" at bounding box center [987, 232] width 66 height 46
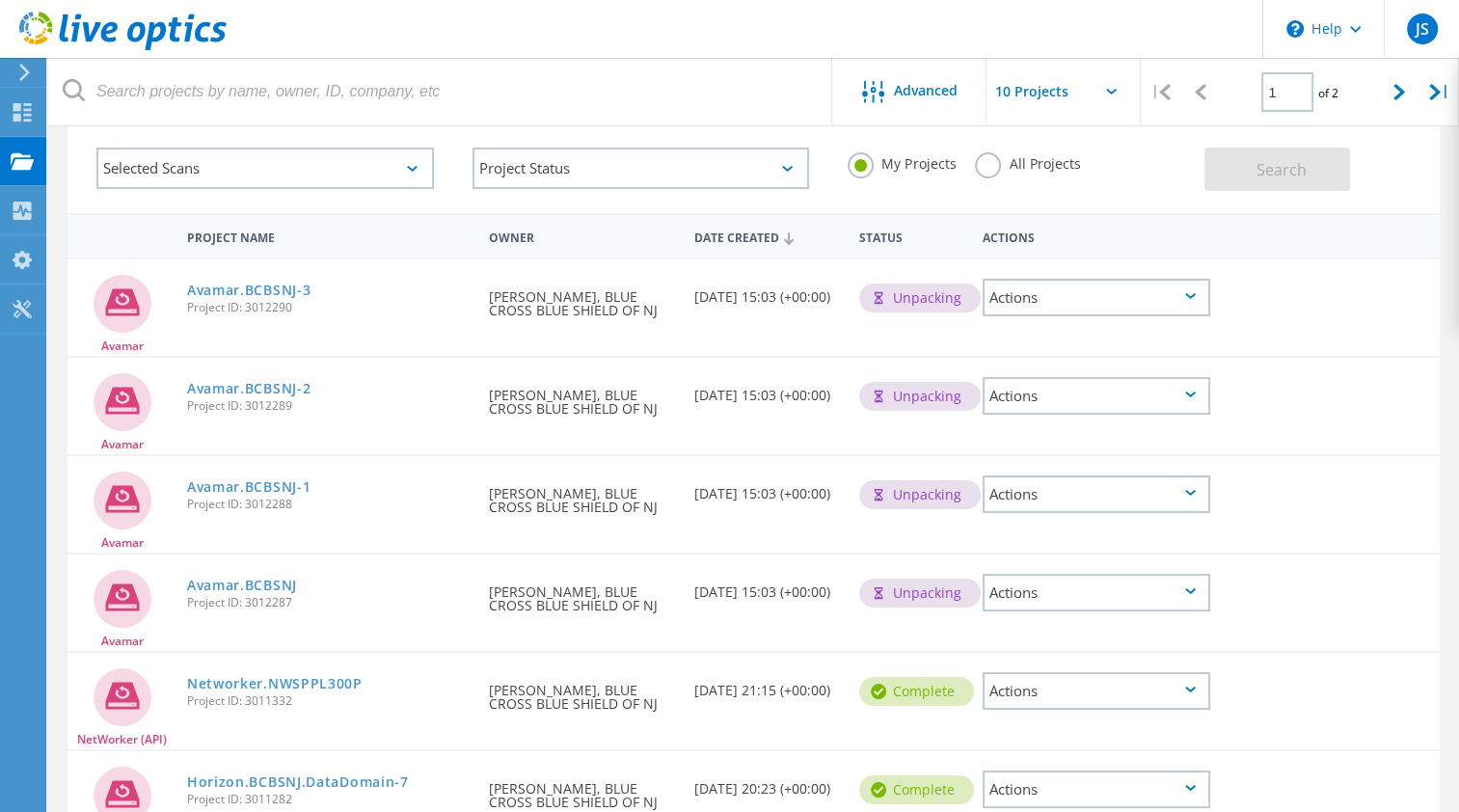
click at [1185, 392] on icon at bounding box center [1190, 395] width 11 height 6
click at [1070, 411] on div "Share" at bounding box center [1096, 411] width 224 height 30
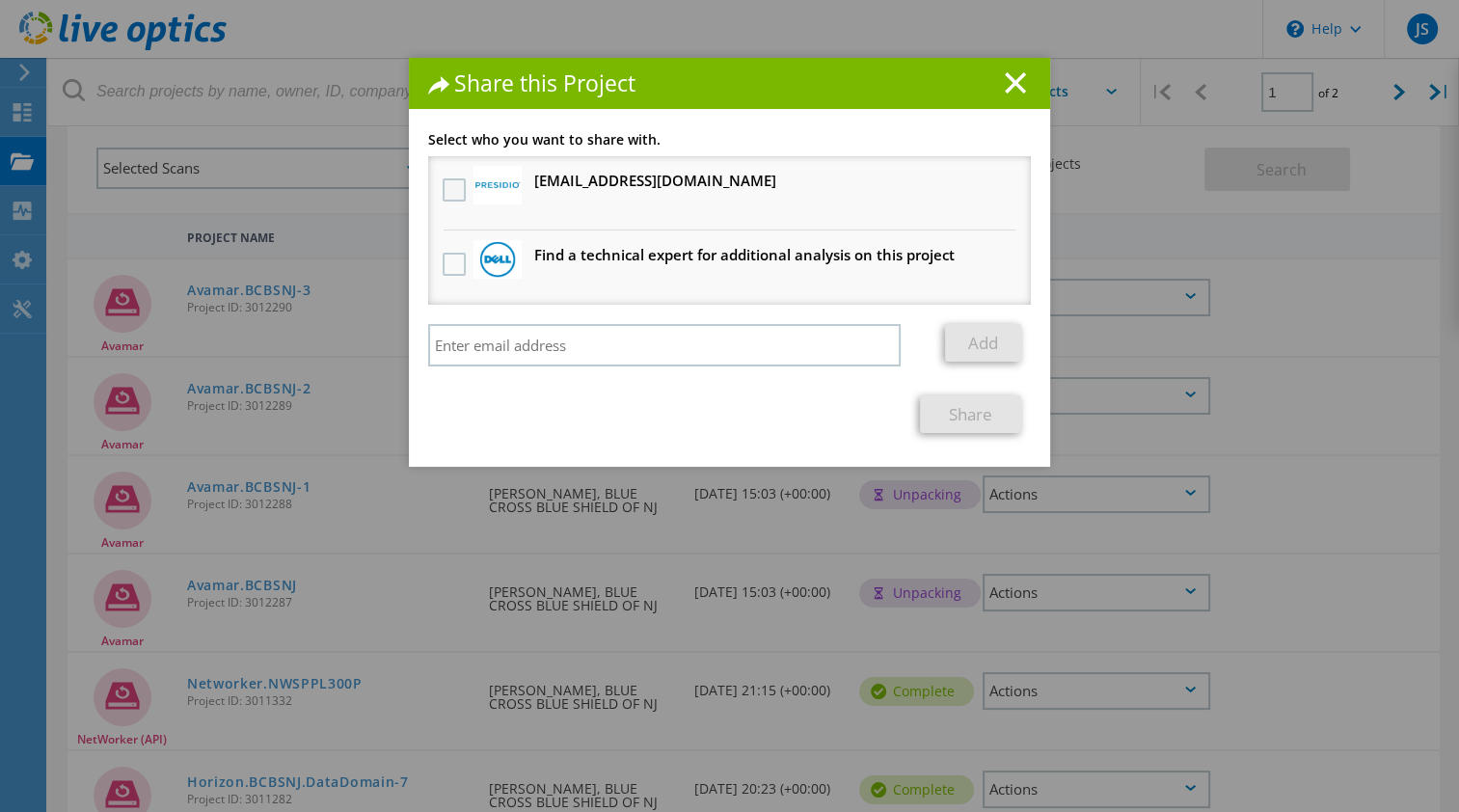
click at [442, 187] on label at bounding box center [456, 189] width 28 height 23
click at [0, 0] on input "checkbox" at bounding box center [0, 0] width 0 height 0
click at [959, 418] on link "Share" at bounding box center [970, 414] width 101 height 38
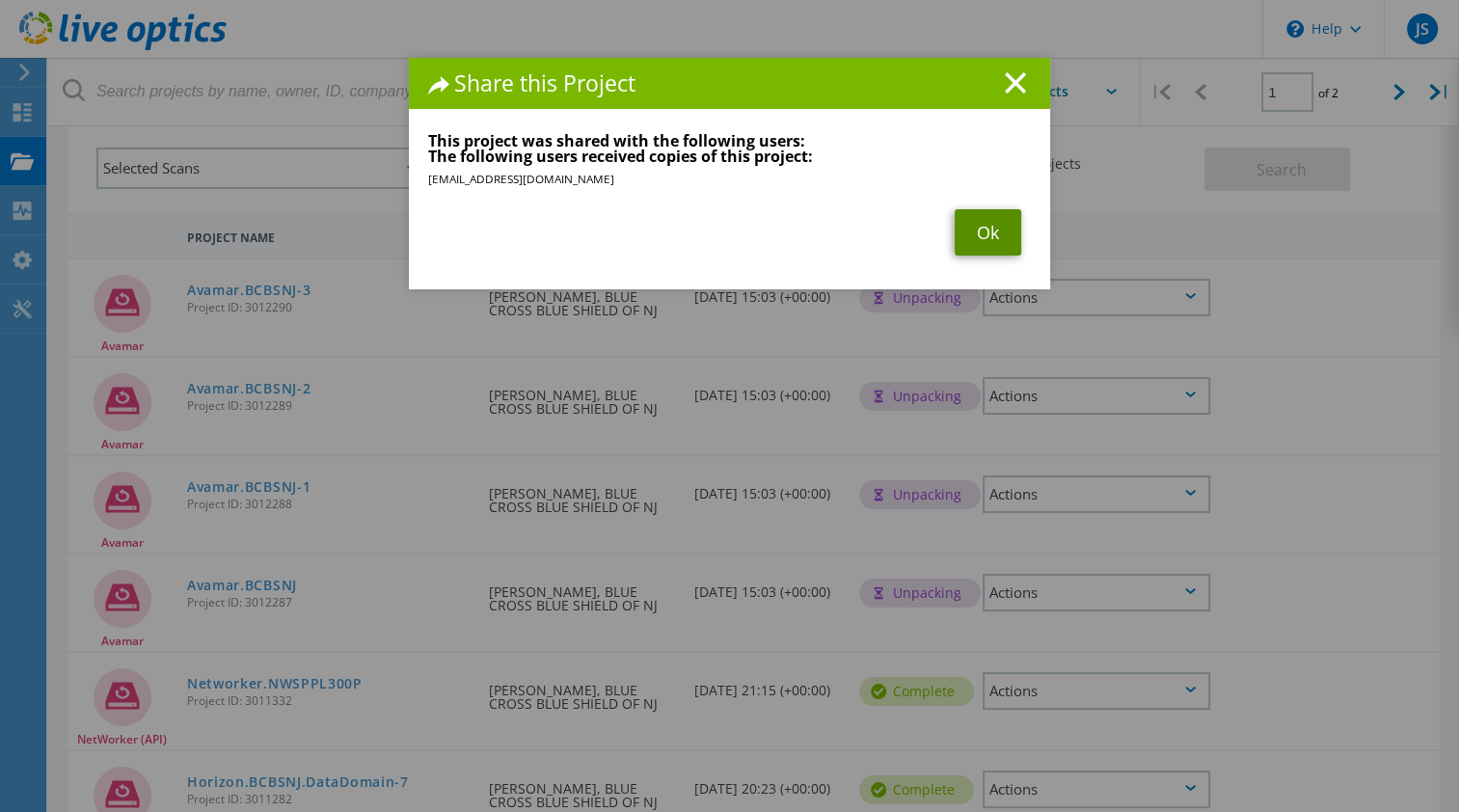
click at [981, 232] on link "Ok" at bounding box center [987, 232] width 66 height 46
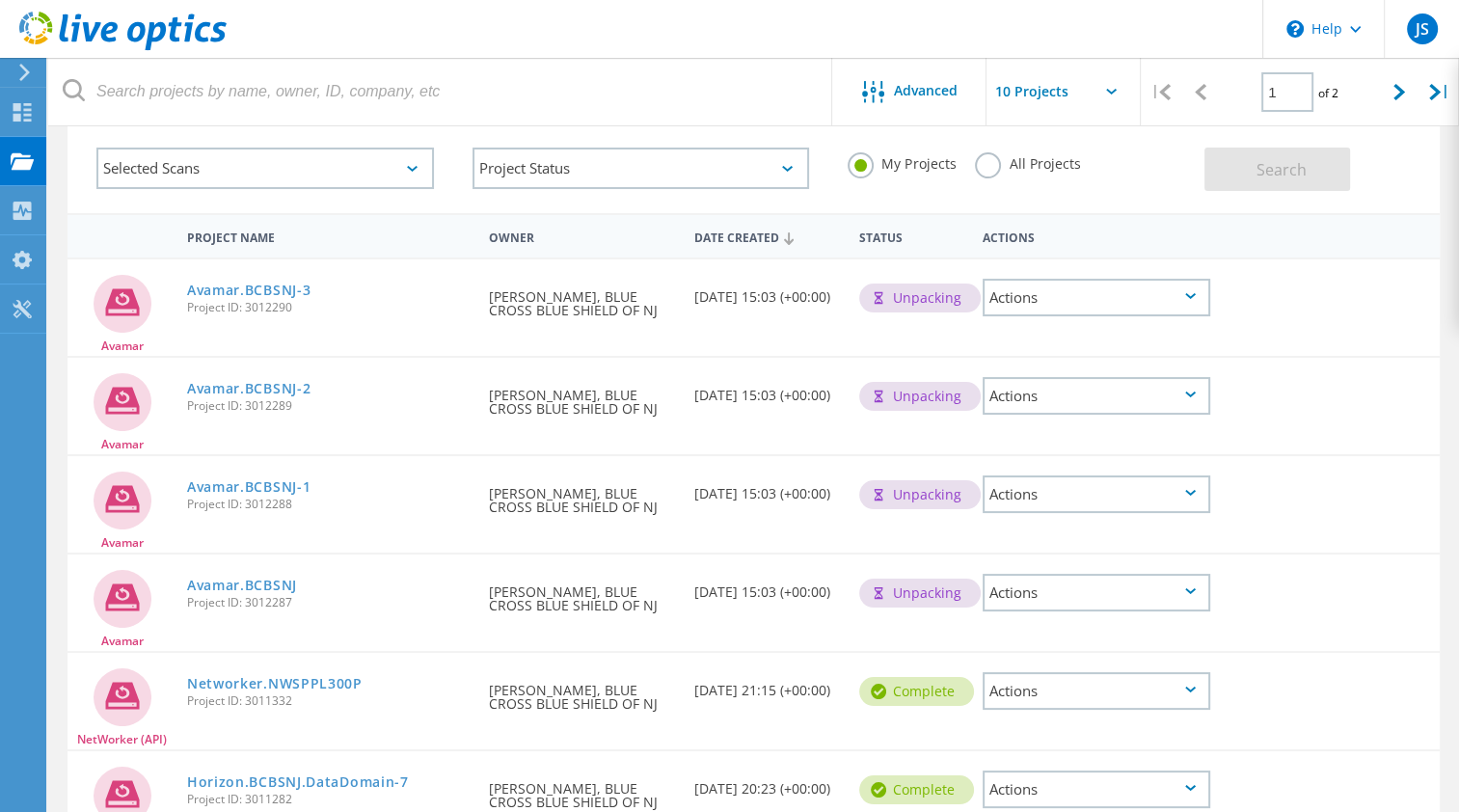
click at [1193, 298] on div "Actions" at bounding box center [1096, 298] width 228 height 38
click at [1044, 313] on div "Share" at bounding box center [1096, 313] width 224 height 30
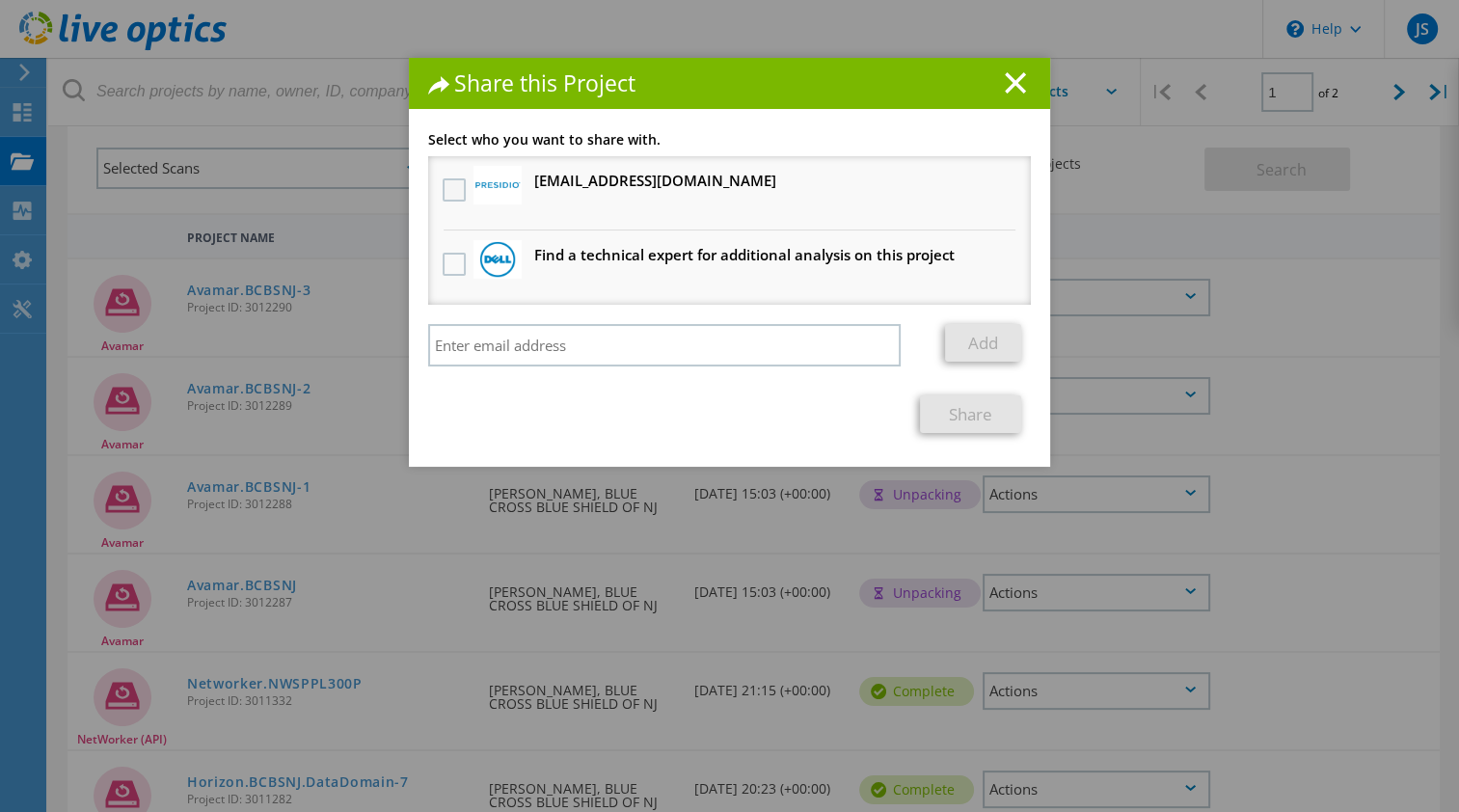
click at [442, 191] on label at bounding box center [456, 189] width 28 height 23
click at [0, 0] on input "checkbox" at bounding box center [0, 0] width 0 height 0
click at [964, 409] on link "Share" at bounding box center [970, 414] width 101 height 38
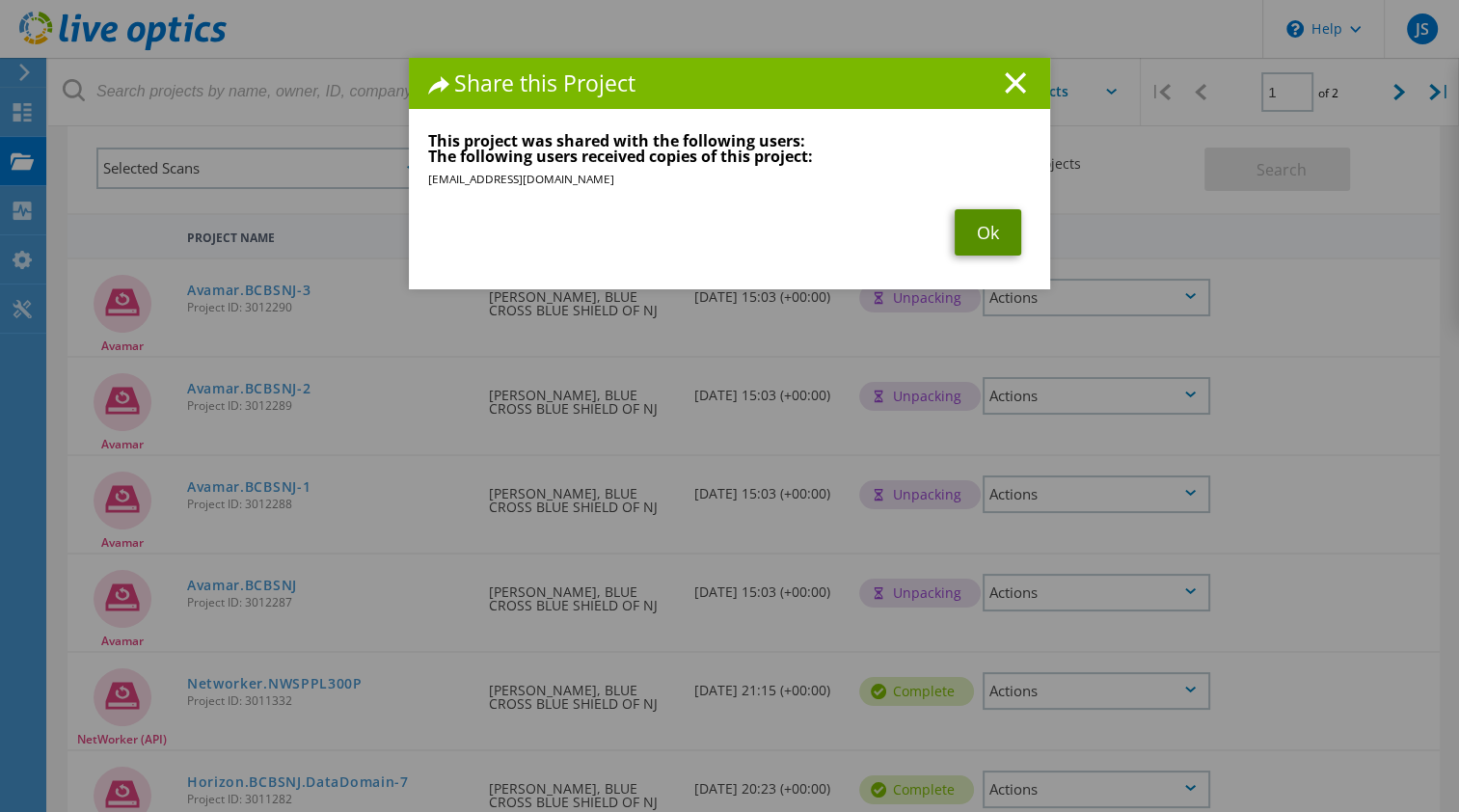
click at [992, 251] on link "Ok" at bounding box center [987, 232] width 66 height 46
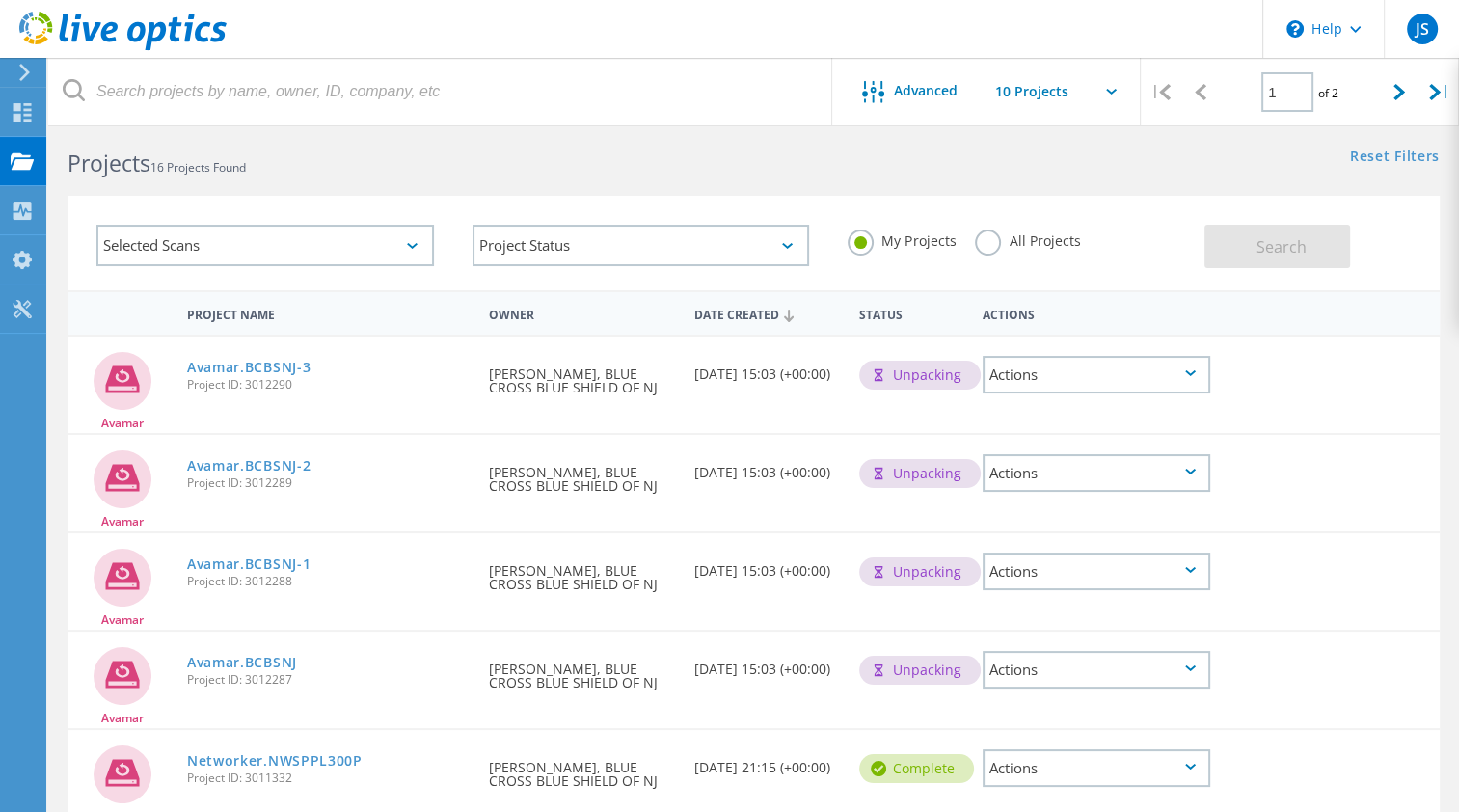
scroll to position [0, 0]
